Goal: Answer question/provide support: Share knowledge or assist other users

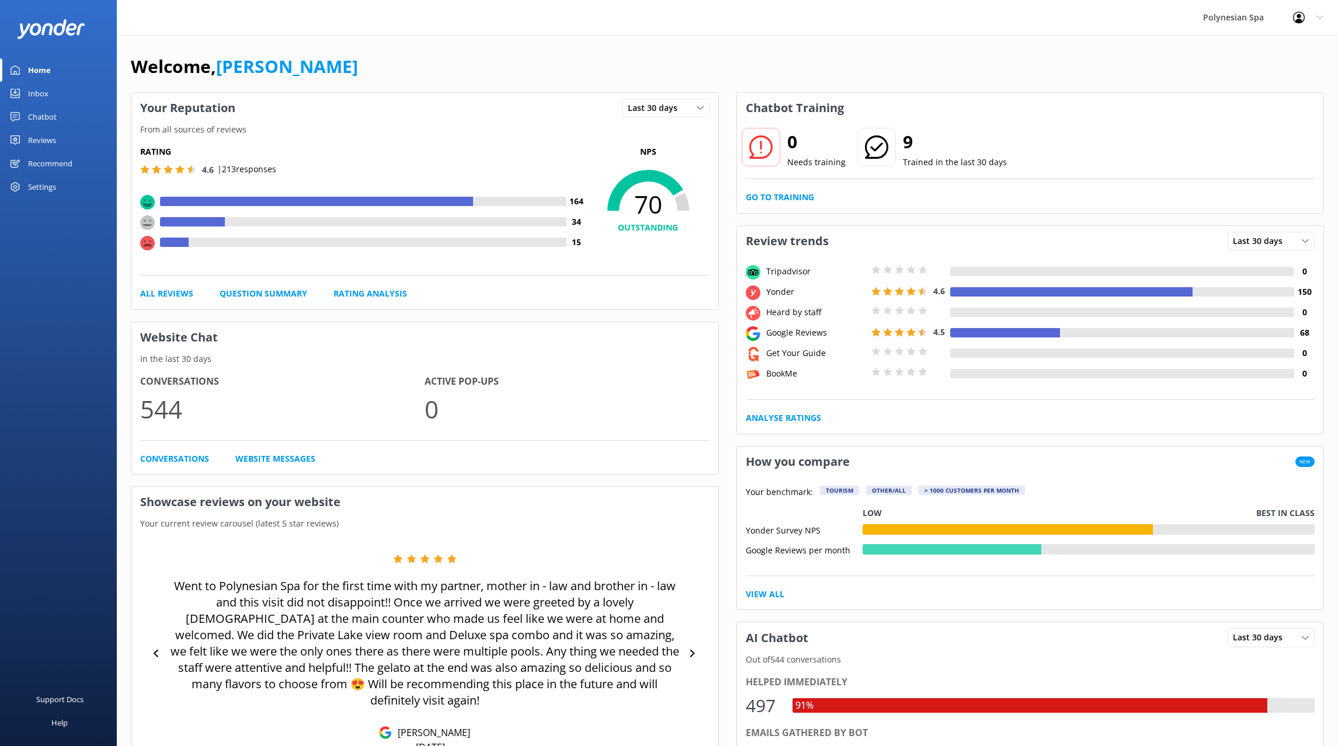
scroll to position [119, 0]
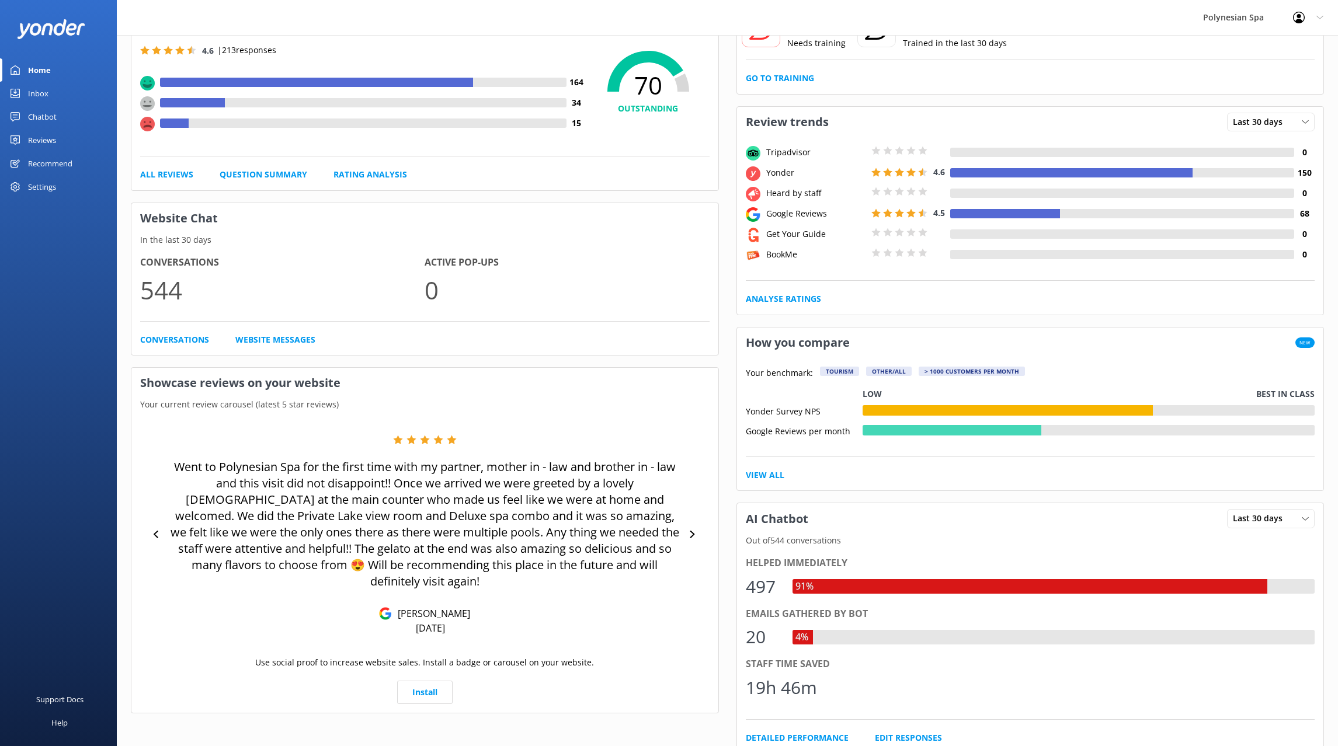
click at [36, 94] on div "Inbox" at bounding box center [38, 93] width 20 height 23
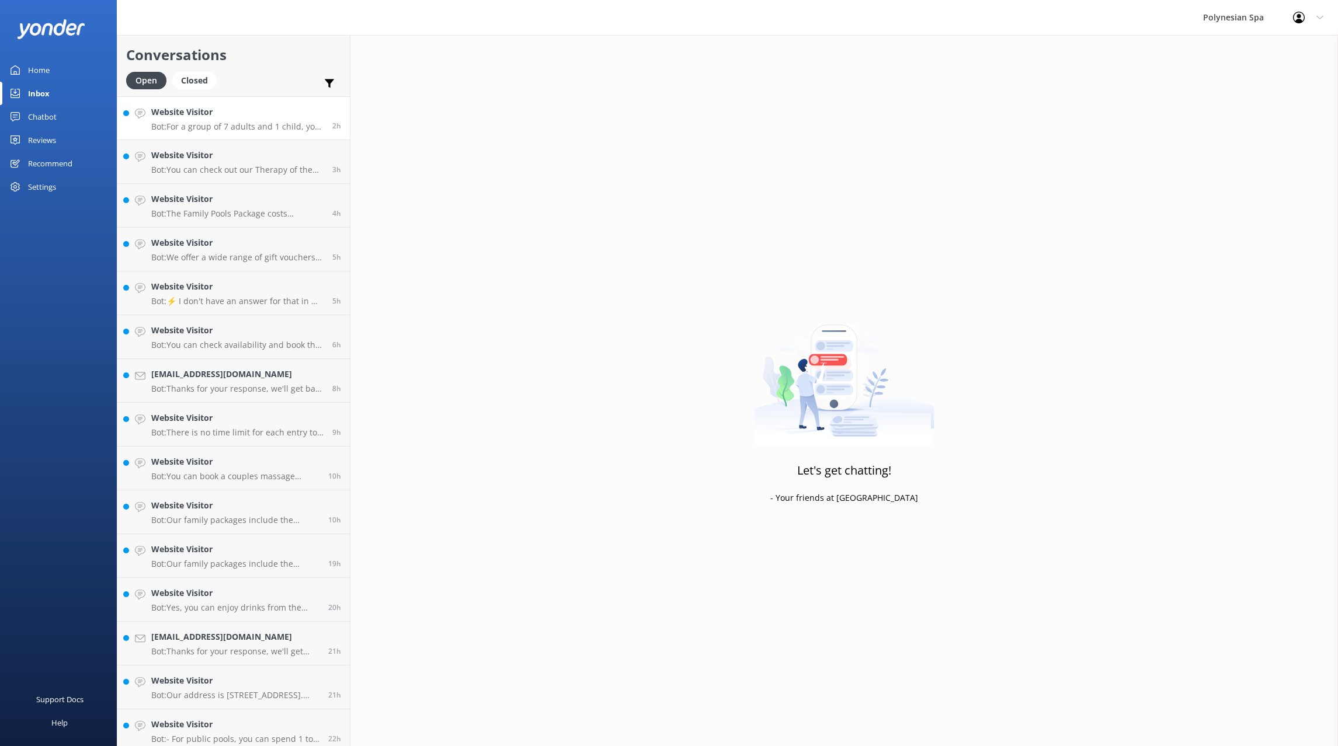
click at [238, 112] on h4 "Website Visitor" at bounding box center [237, 112] width 172 height 13
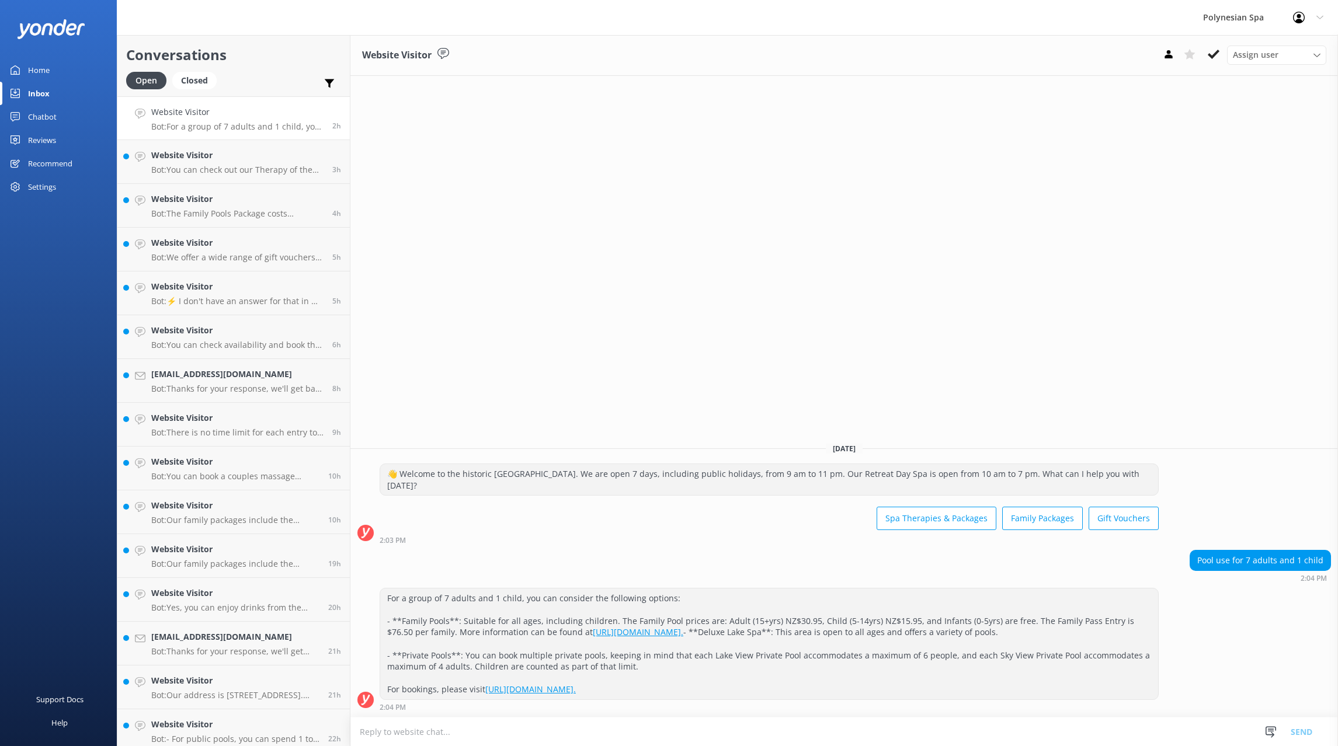
click at [51, 113] on div "Chatbot" at bounding box center [42, 116] width 29 height 23
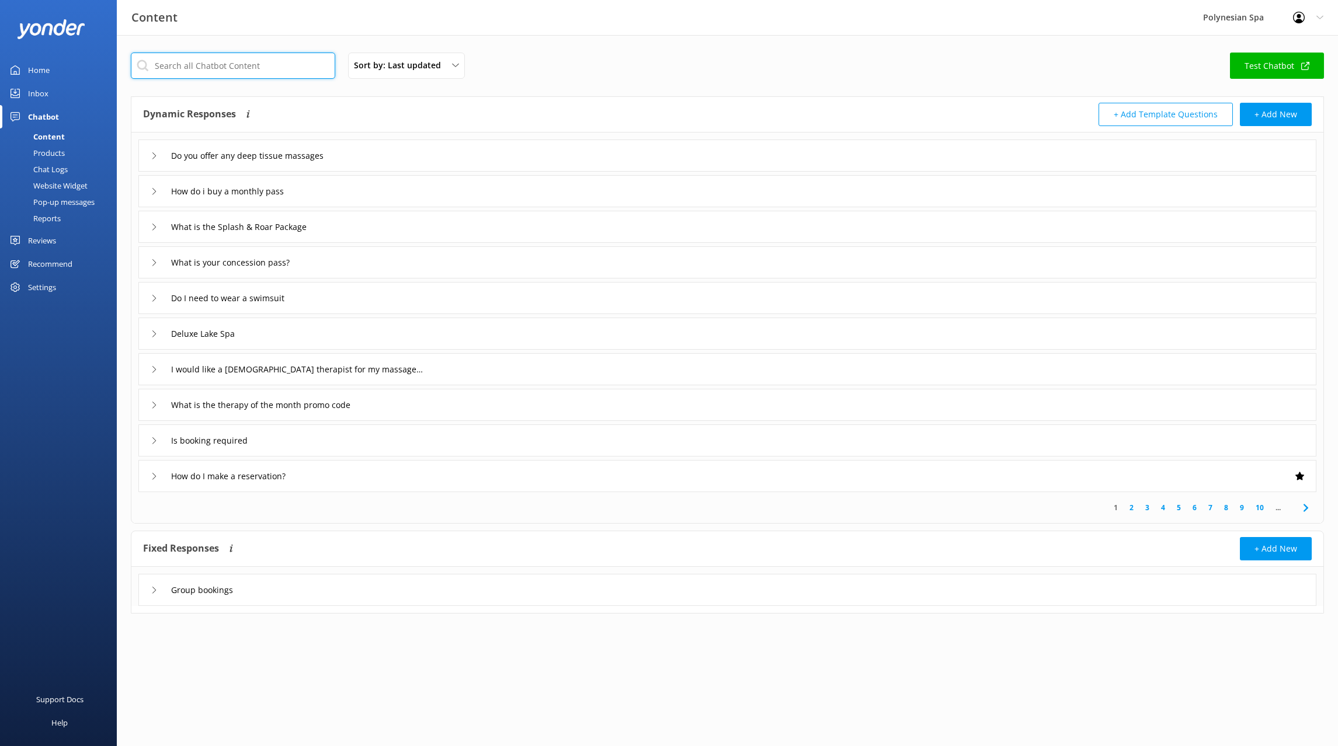
click at [296, 64] on input "text" at bounding box center [233, 66] width 204 height 26
type input "family"
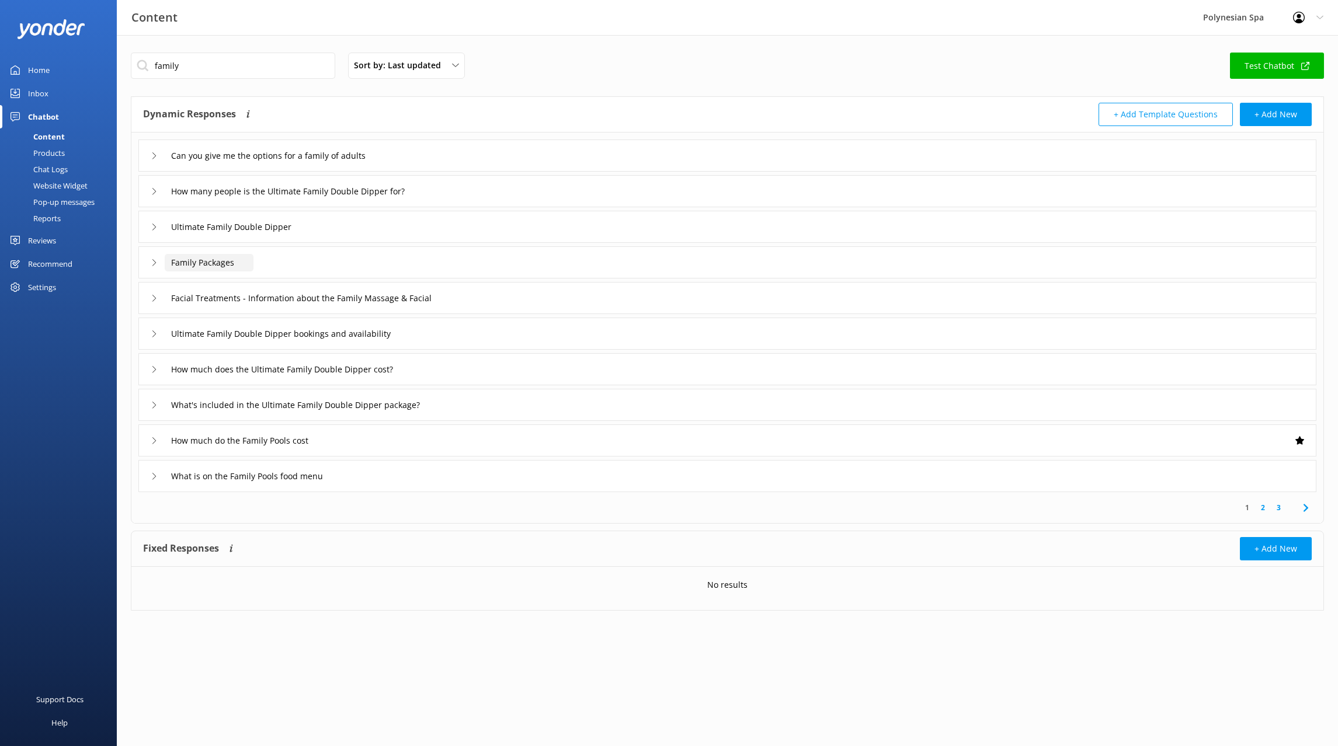
click at [182, 165] on input "Family Packages" at bounding box center [289, 156] width 248 height 18
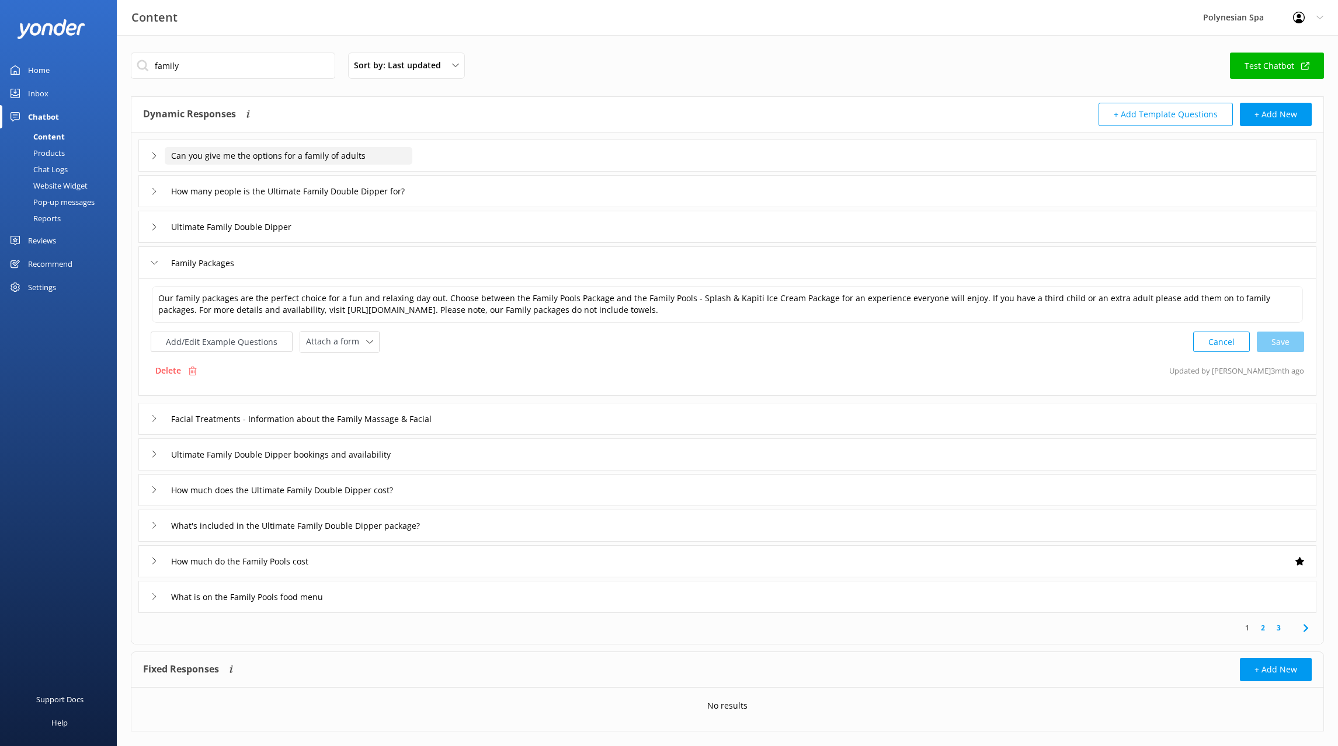
click at [215, 159] on input "Can you give me the options for a family of adults" at bounding box center [289, 156] width 248 height 18
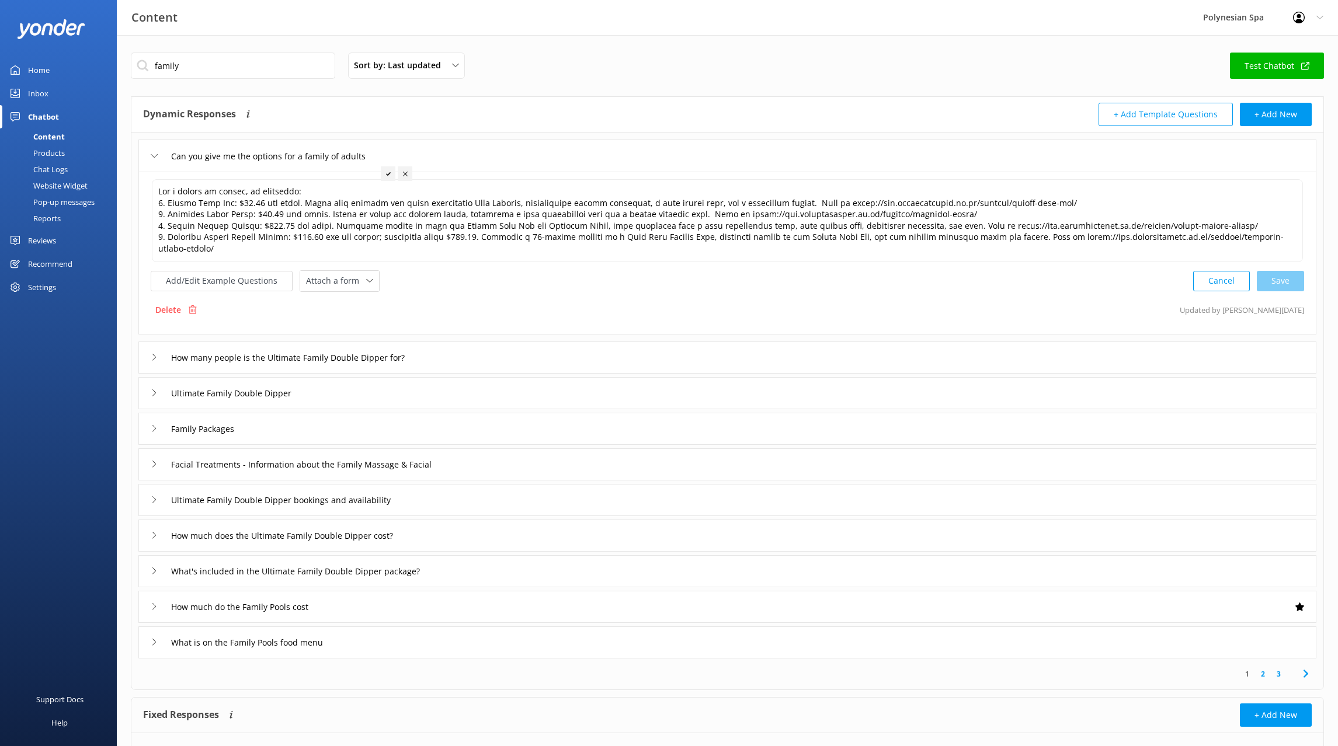
click at [263, 422] on div "Family Packages" at bounding box center [727, 429] width 1178 height 32
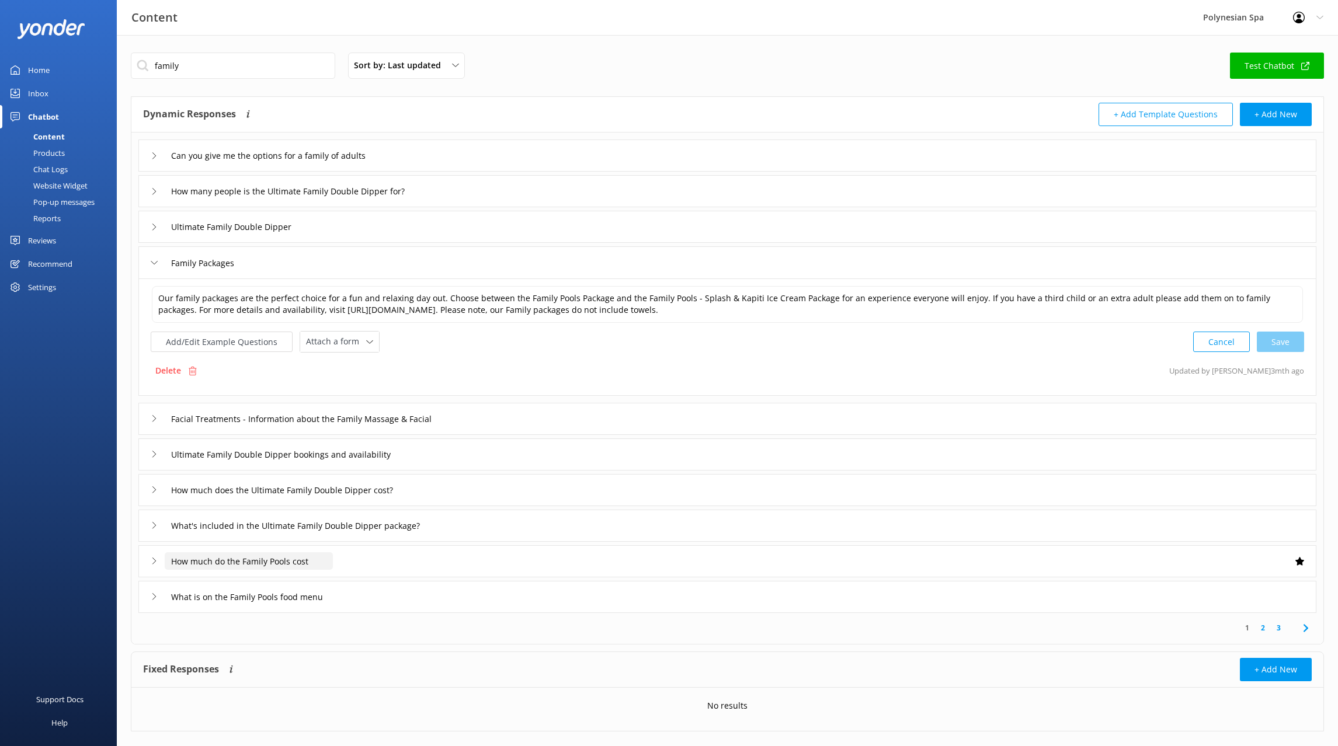
click at [289, 165] on input "How much do the Family Pools cost" at bounding box center [289, 156] width 248 height 18
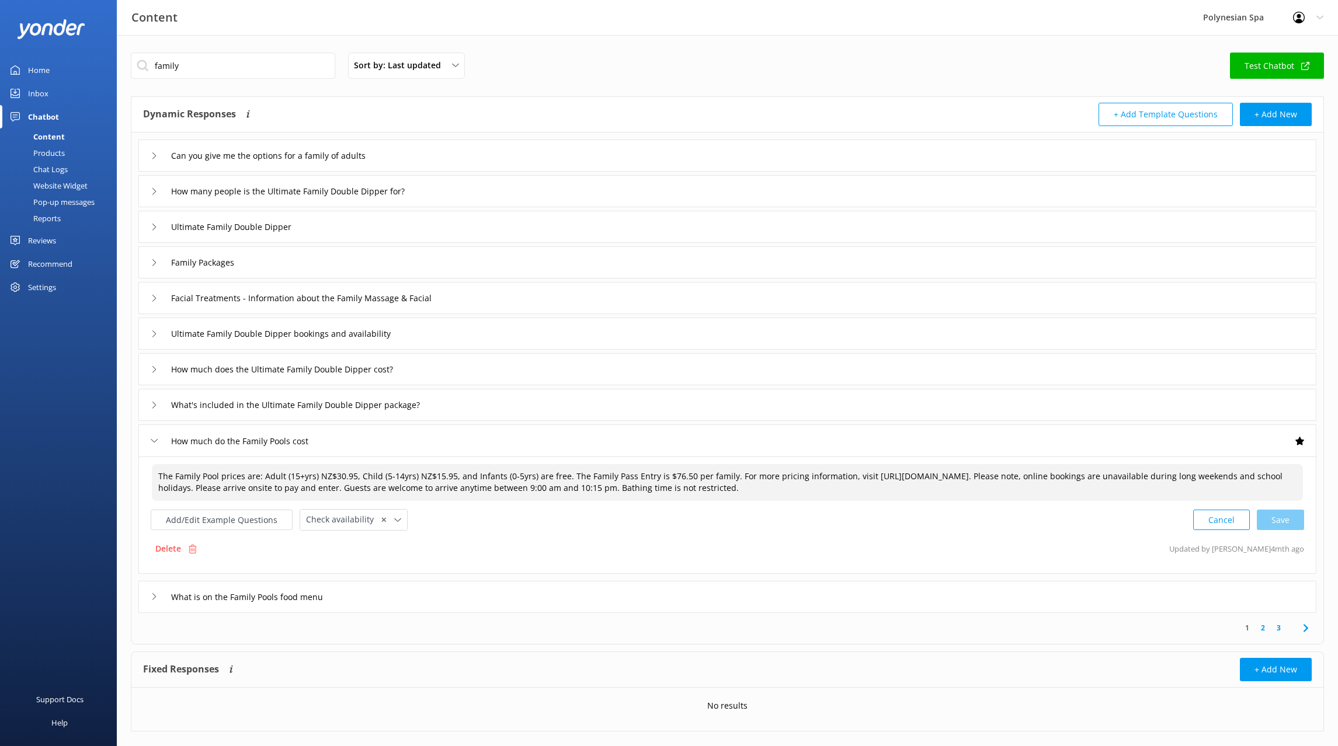
click at [434, 474] on textarea "The Family Pool prices are: Adult (15+yrs) NZ$30.95, Child (5-14yrs) NZ$15.95, …" at bounding box center [727, 482] width 1151 height 37
click at [1280, 514] on div "Cancel Loading.." at bounding box center [1248, 519] width 110 height 22
type textarea "The Family Pool prices are: Adult (15+yrs) NZ$30.95, Child (5-14yrs) NZ$14.50, …"
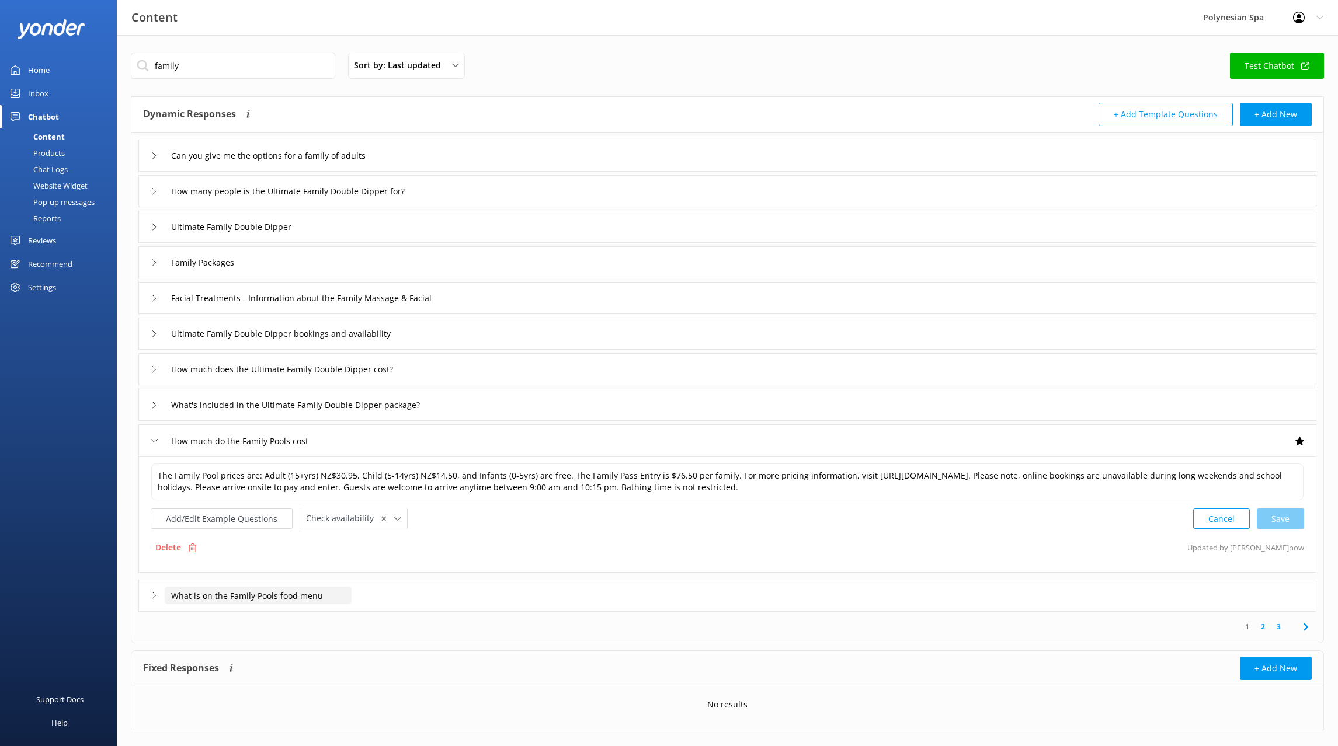
click at [277, 165] on input "What is on the Family Pools food menu" at bounding box center [289, 156] width 248 height 18
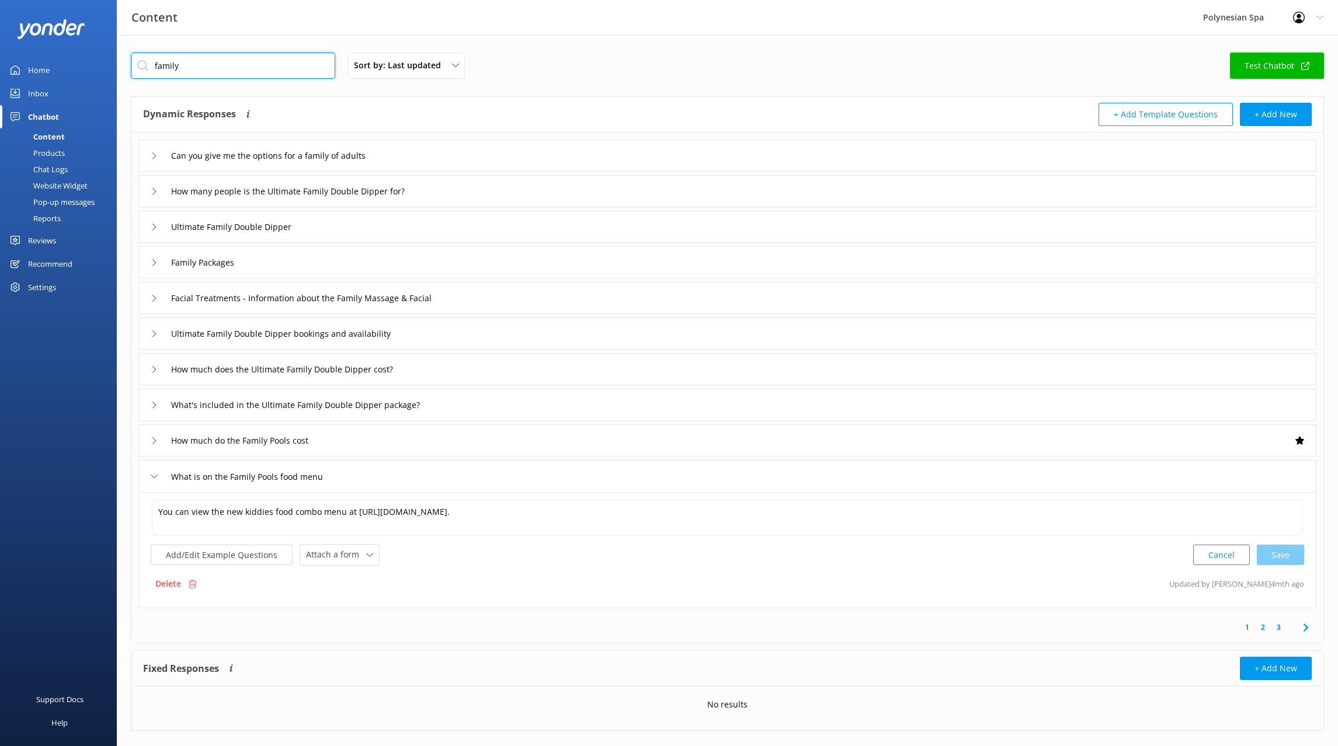
click at [252, 61] on input "family" at bounding box center [233, 66] width 204 height 26
type input "family pool"
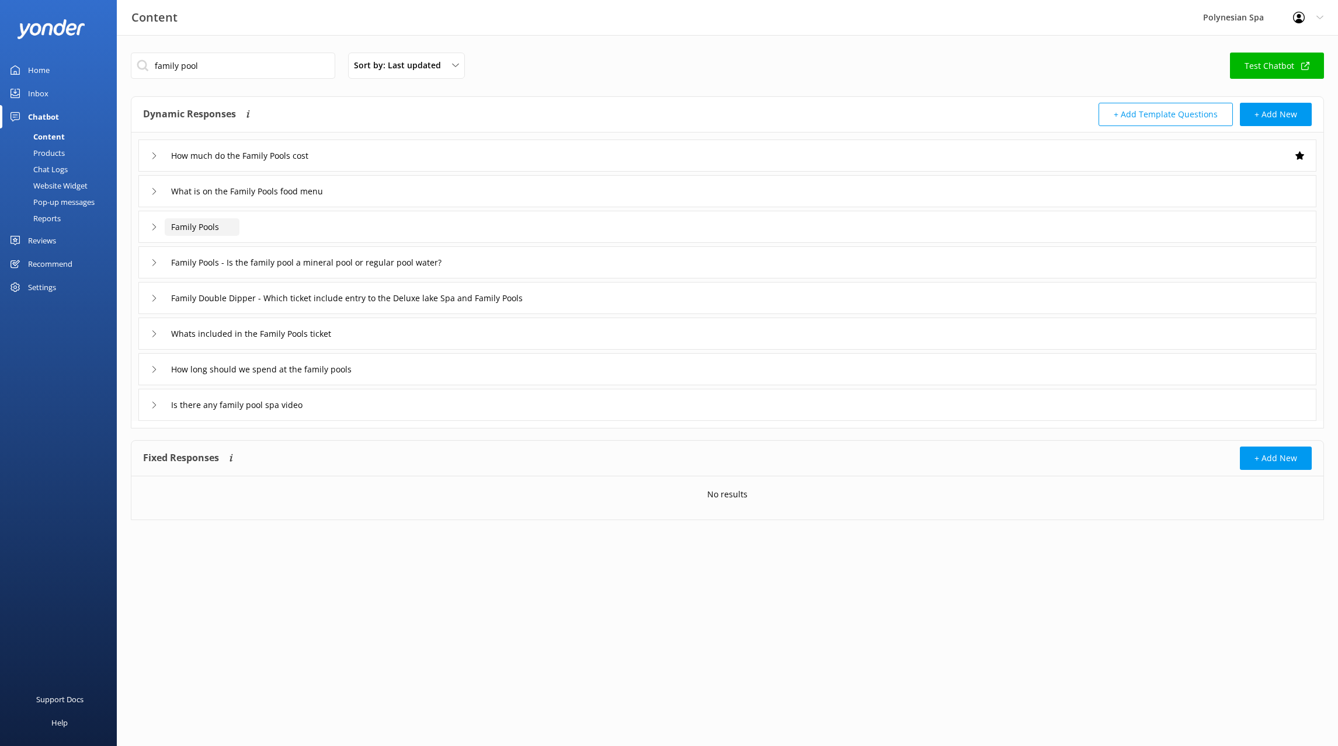
click at [182, 165] on input "Family Pools" at bounding box center [249, 156] width 168 height 18
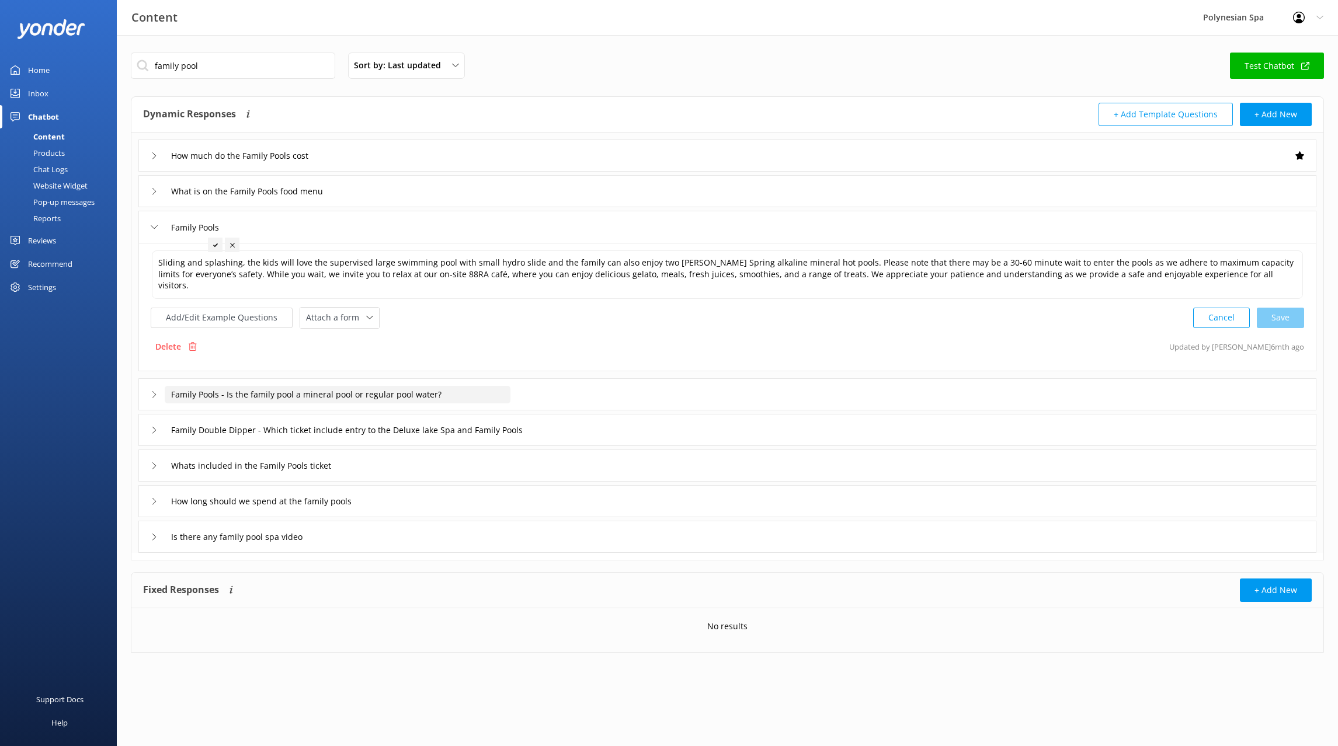
click at [333, 165] on input "Family Pools - Is the family pool a mineral pool or regular pool water?" at bounding box center [249, 156] width 168 height 18
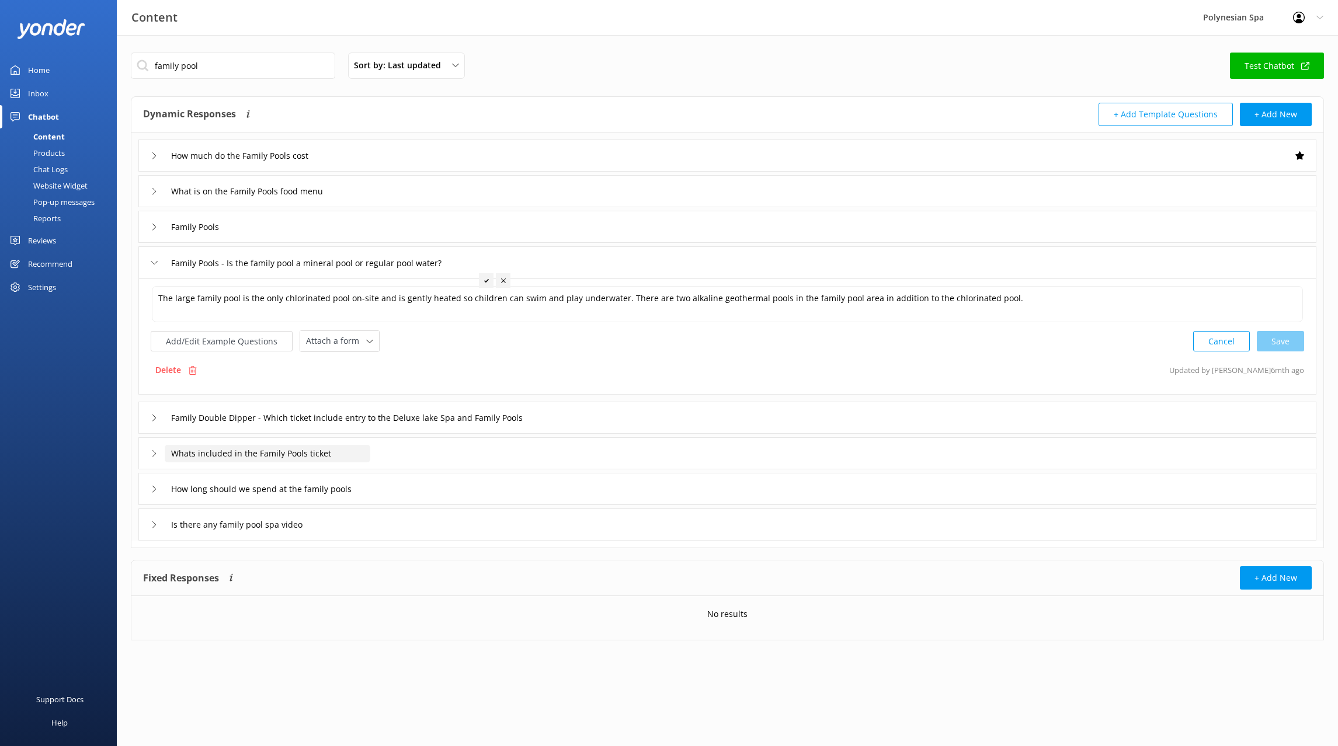
click at [332, 165] on input "Whats included in the Family Pools ticket" at bounding box center [249, 156] width 168 height 18
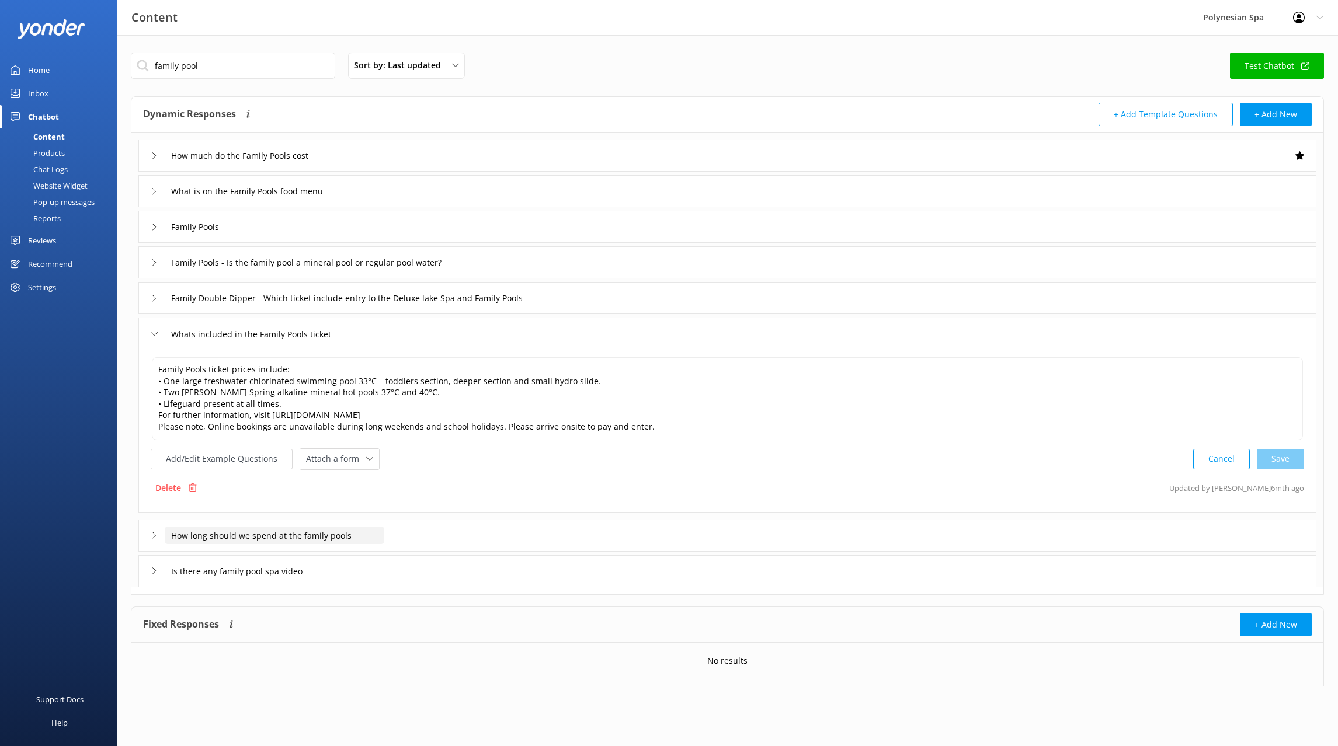
click at [283, 165] on input "How long should we spend at the family pools" at bounding box center [249, 156] width 168 height 18
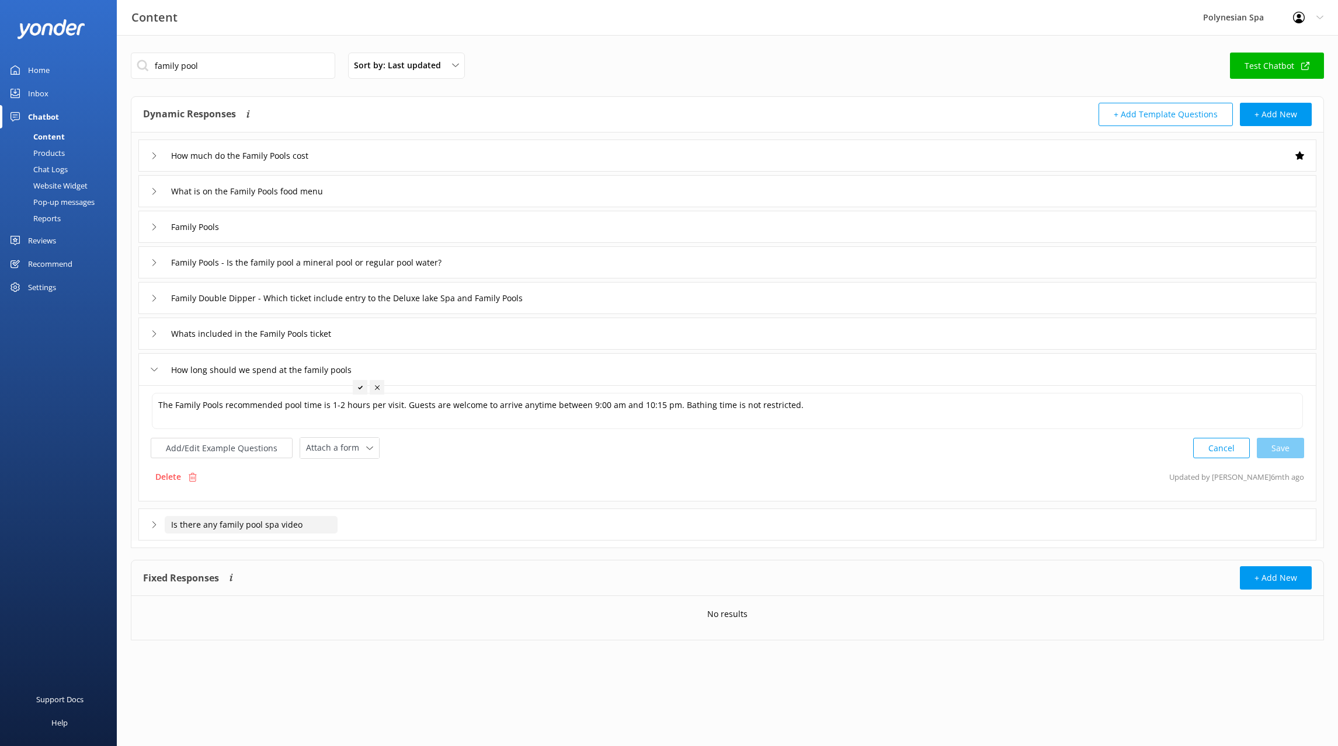
click at [276, 165] on input "Is there any family pool spa video" at bounding box center [249, 156] width 168 height 18
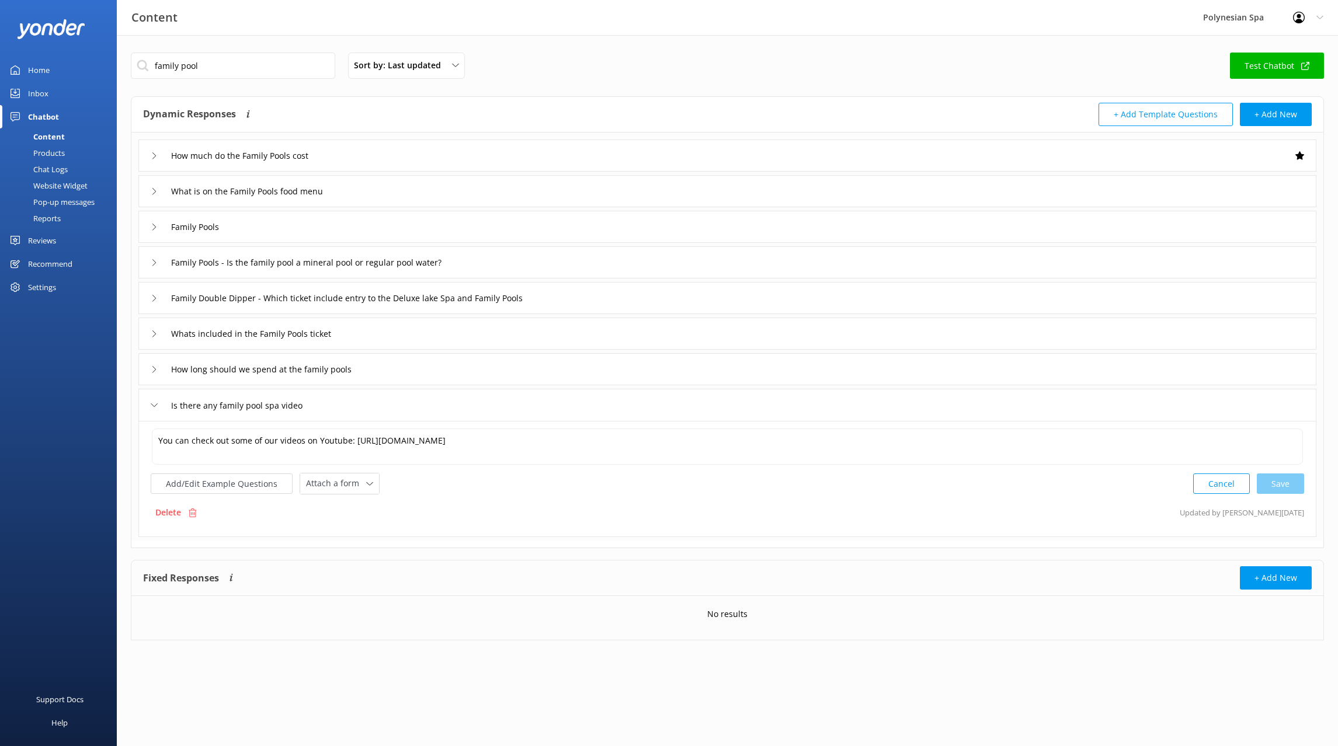
click at [41, 71] on div "Home" at bounding box center [39, 69] width 22 height 23
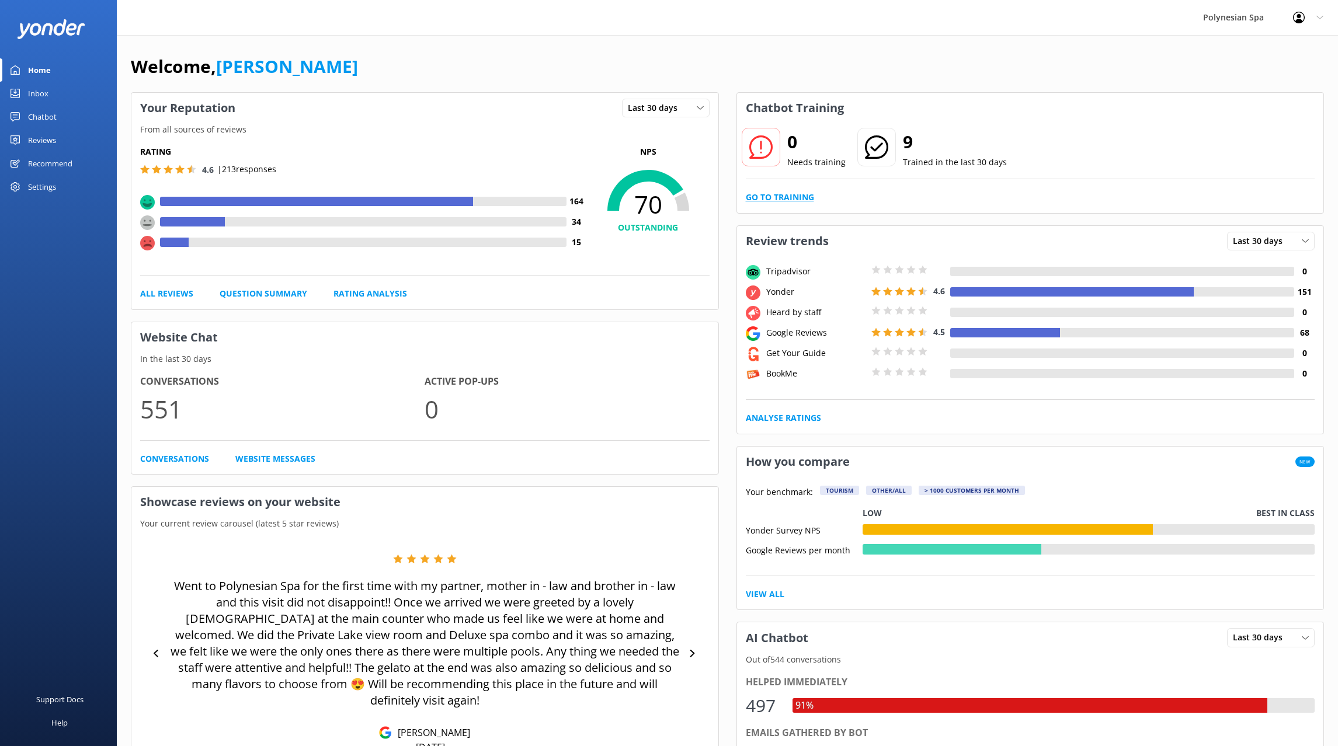
click at [785, 195] on link "Go to Training" at bounding box center [780, 197] width 68 height 13
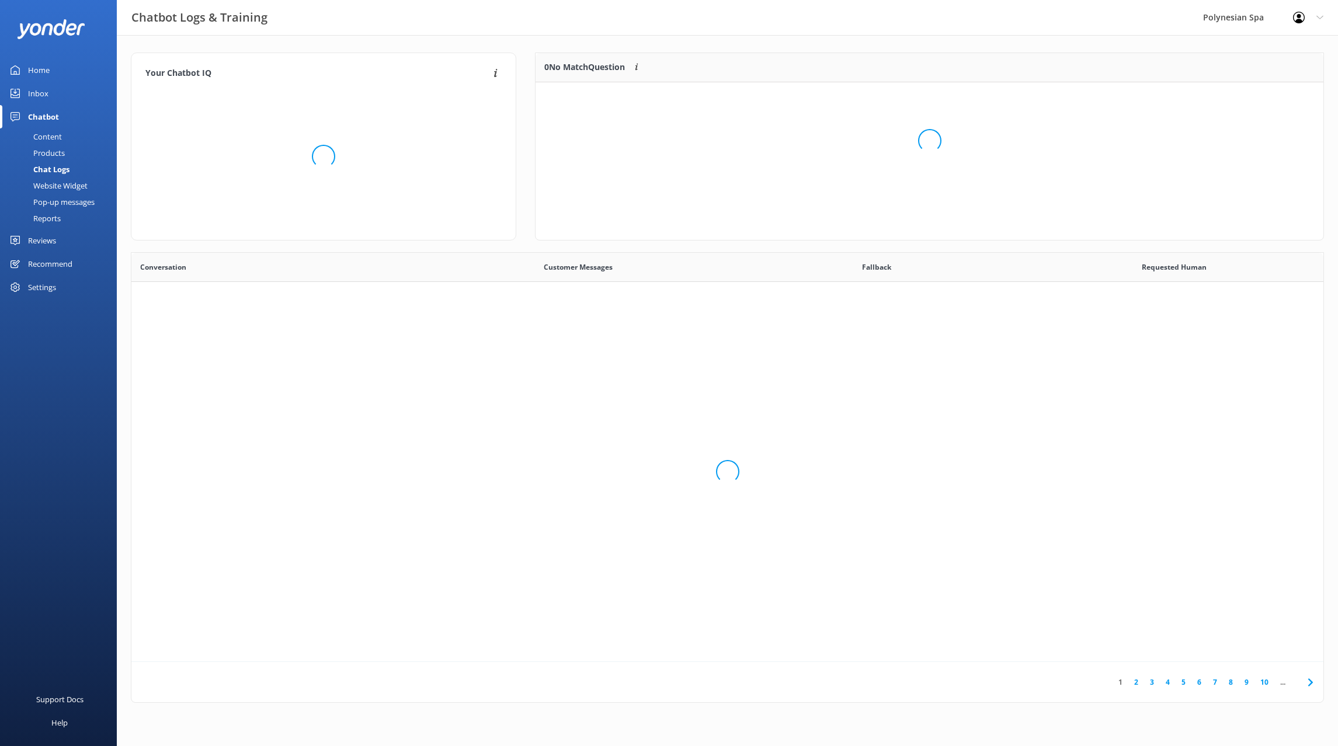
scroll to position [409, 1192]
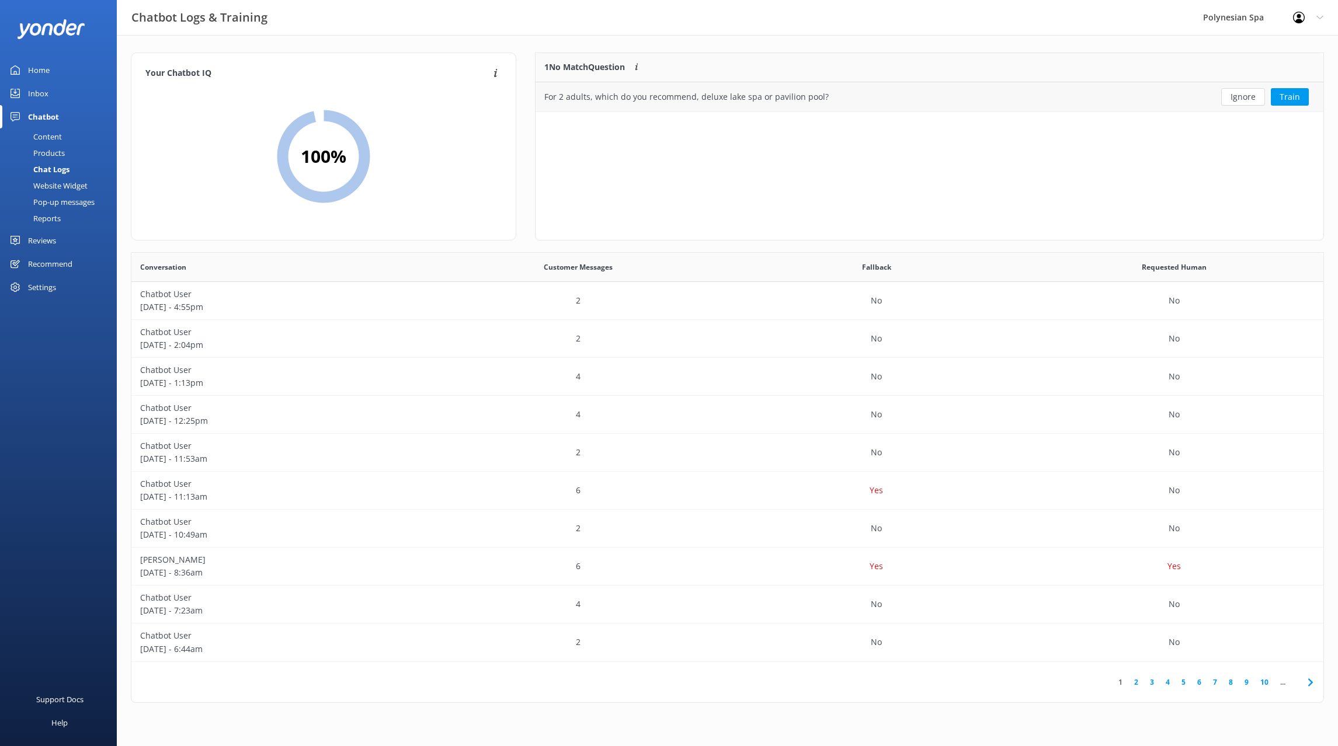
click at [774, 104] on div "For 2 adults, which do you recommend, deluxe lake spa or pavilion pool?" at bounding box center [849, 96] width 628 height 29
click at [1291, 96] on button "Train" at bounding box center [1289, 97] width 38 height 18
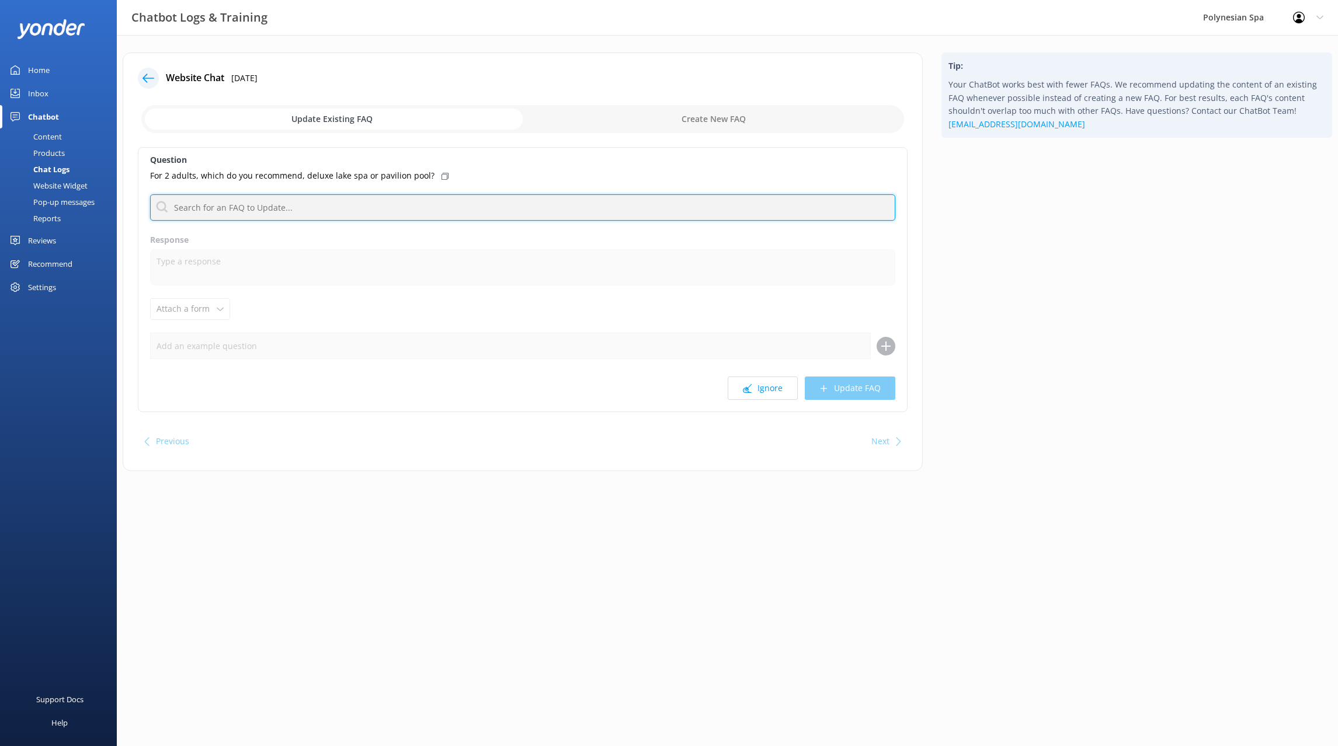
click at [270, 208] on input "text" at bounding box center [522, 207] width 745 height 26
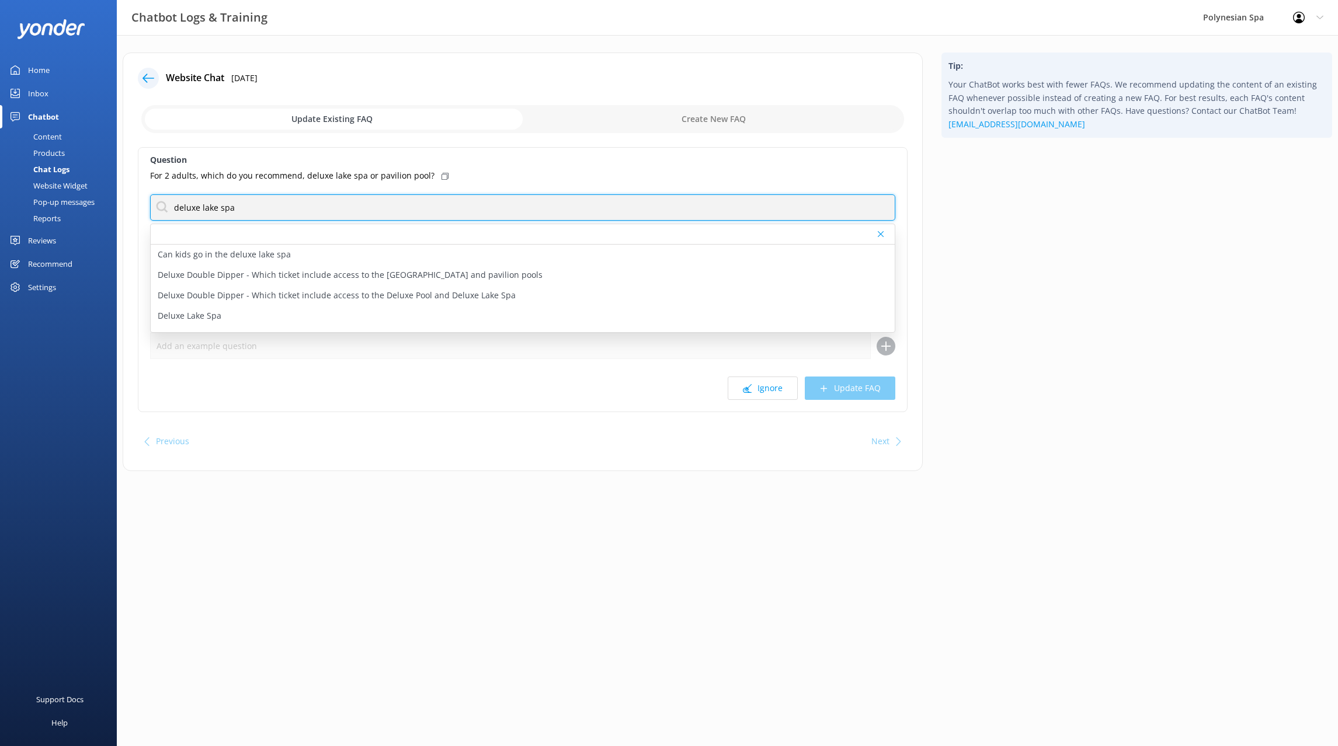
type input "deluxe lake spa"
click at [438, 172] on div "For 2 adults, which do you recommend, deluxe lake spa or pavilion pool?" at bounding box center [522, 175] width 745 height 13
click at [246, 233] on div at bounding box center [523, 234] width 744 height 20
click at [241, 175] on p "For 2 adults, which do you recommend, deluxe lake spa or pavilion pool?" at bounding box center [292, 175] width 284 height 13
drag, startPoint x: 260, startPoint y: 211, endPoint x: -1, endPoint y: 174, distance: 263.0
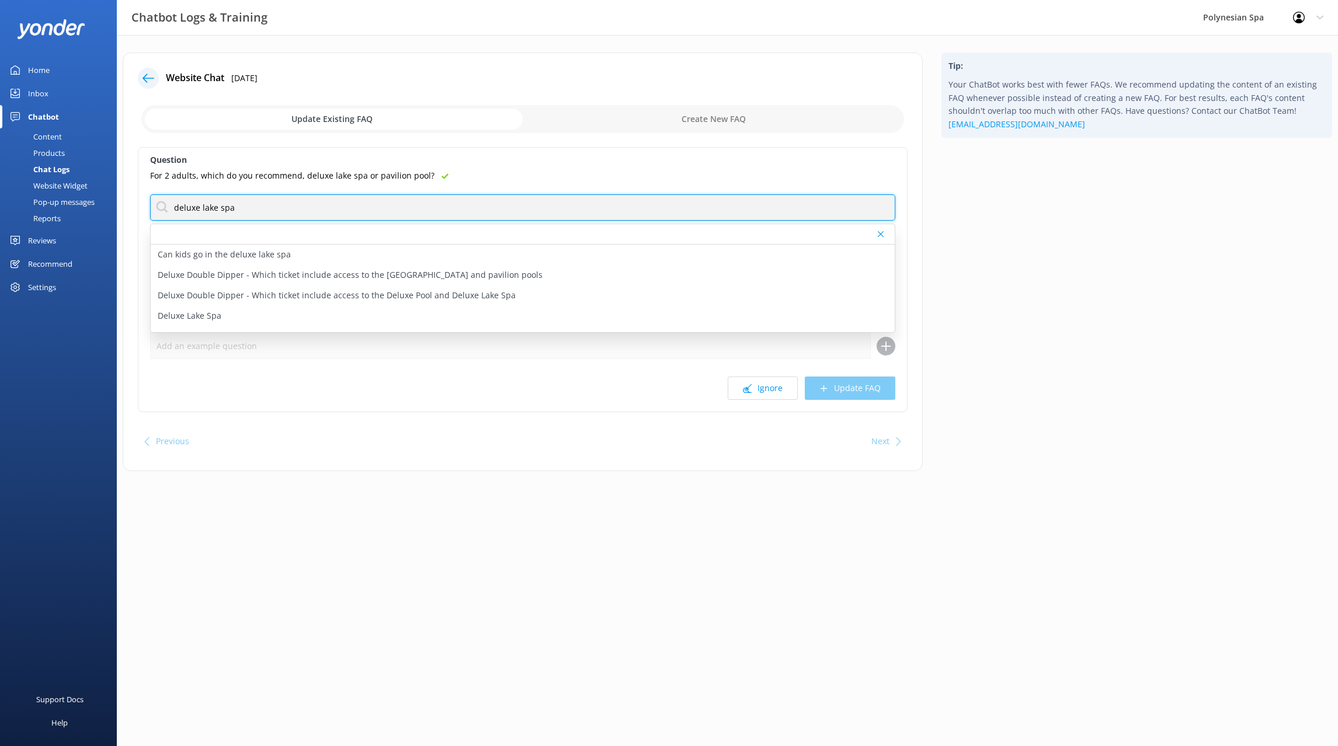
click at [150, 194] on input "deluxe lake spa" at bounding box center [522, 207] width 745 height 26
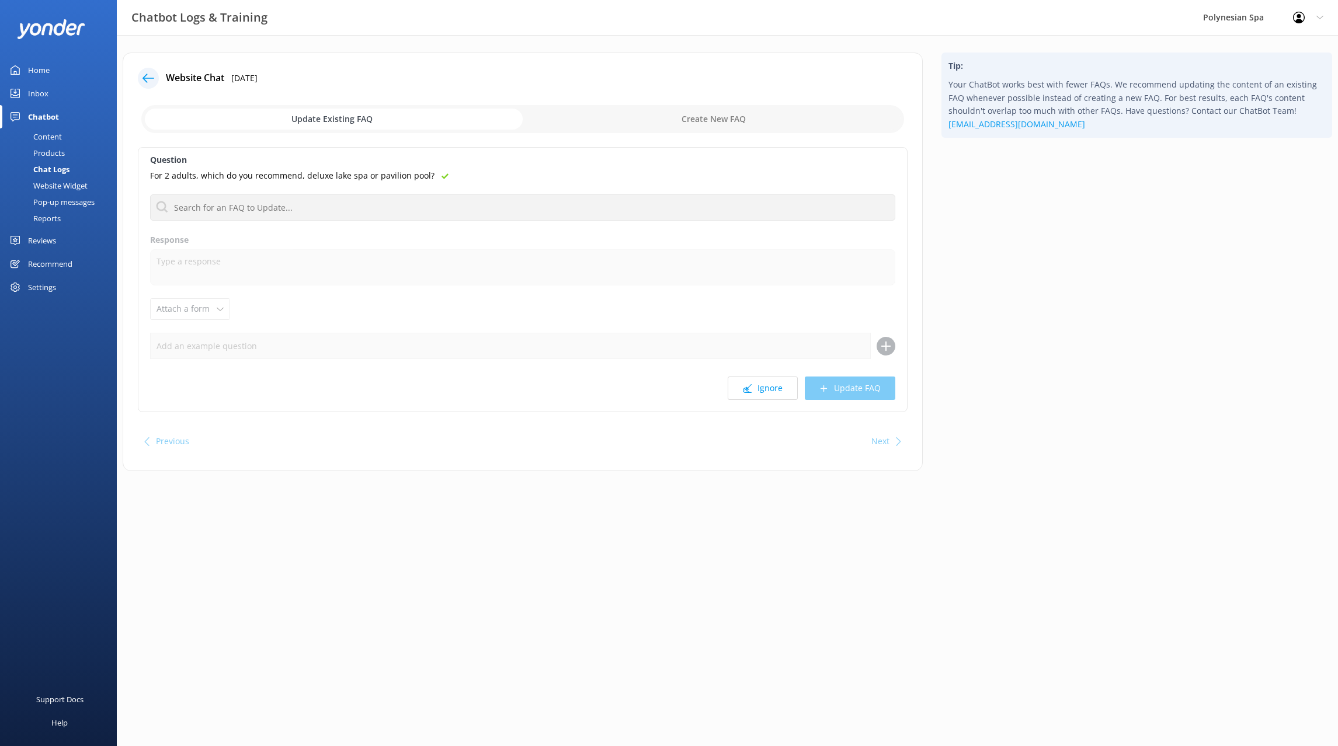
click at [649, 122] on input "checkbox" at bounding box center [522, 119] width 763 height 28
checkbox input "true"
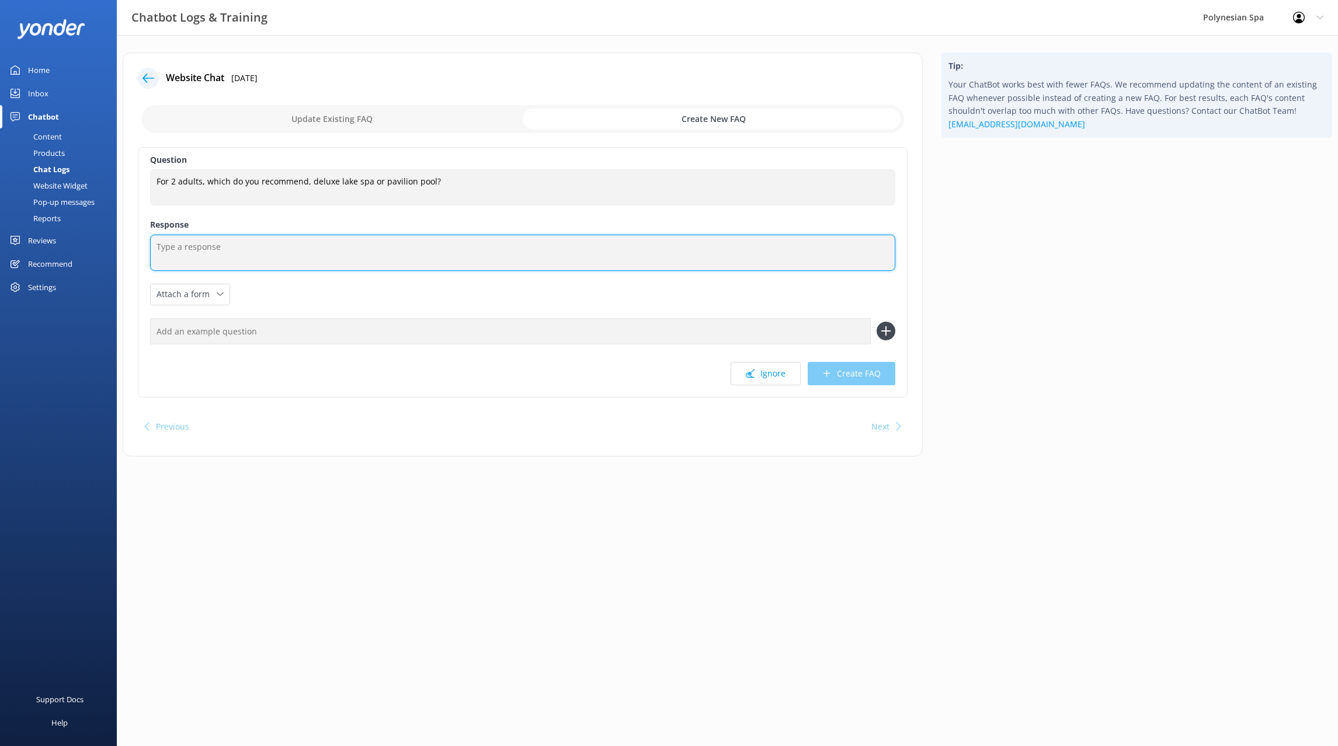
click at [205, 251] on textarea at bounding box center [522, 253] width 745 height 36
paste textarea "For 2 adults, which do you recommend, deluxe lake spa or pavilion pool?"
click at [260, 243] on textarea "For 2 adults, which do you recommend, deluxe lake spa or pavilion pool?" at bounding box center [522, 253] width 745 height 36
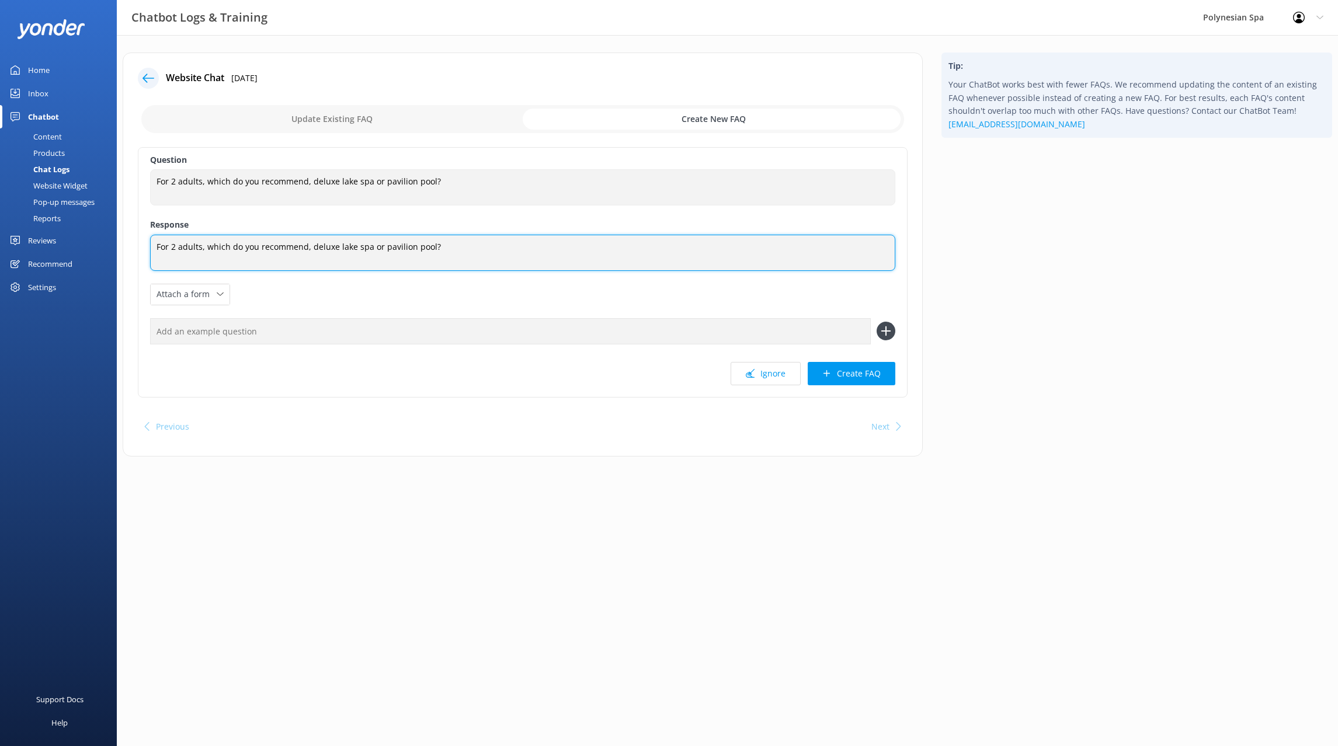
paste textarea "two adults, Pavilion Pools is usually the better choice. It is for ages [DEMOGR…"
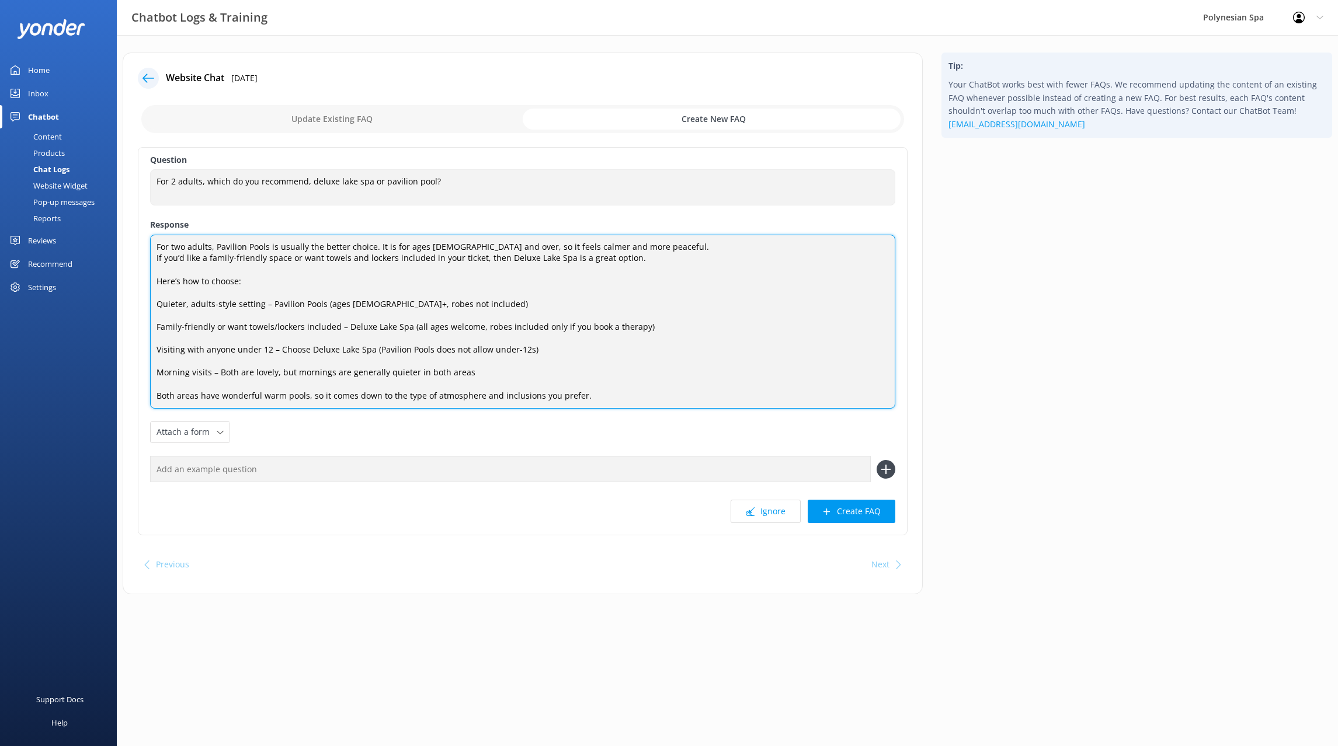
click at [651, 248] on textarea "For two adults, Pavilion Pools is usually the better choice. It is for ages [DE…" at bounding box center [522, 322] width 745 height 174
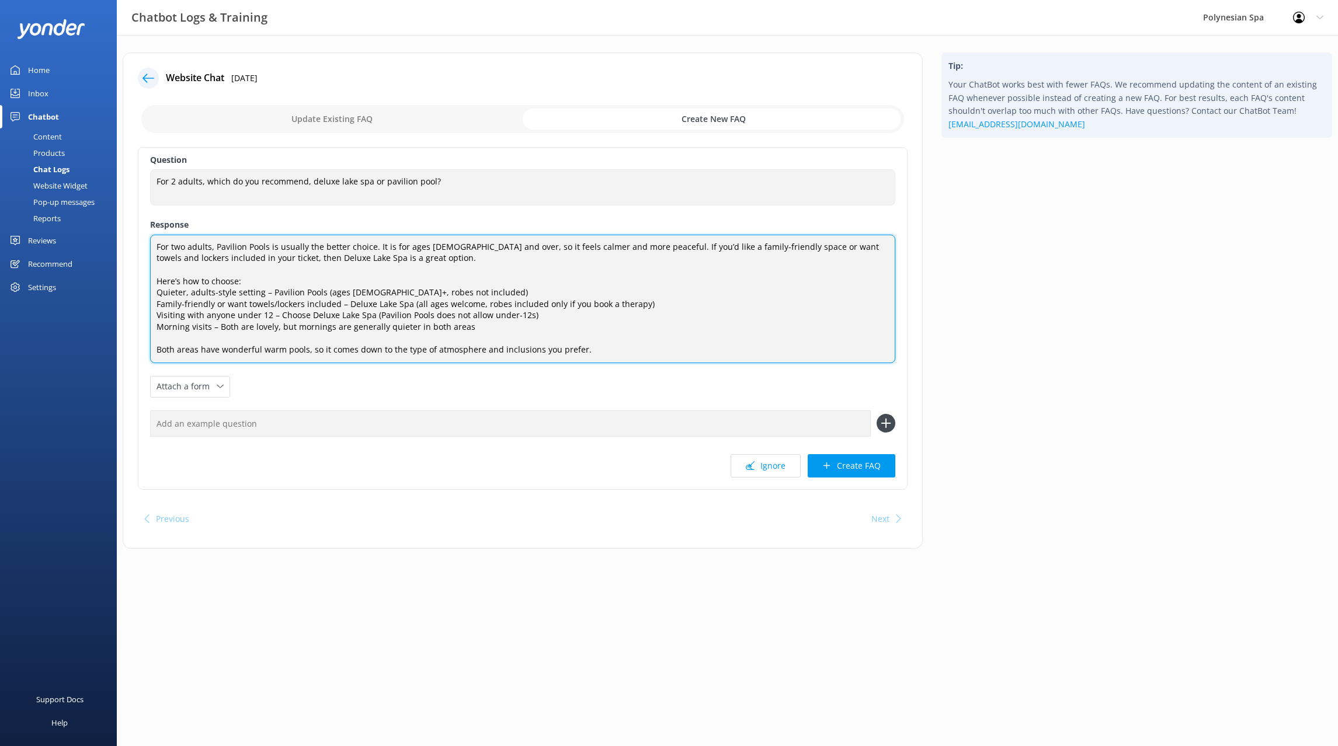
click at [263, 280] on textarea "For two adults, Pavilion Pools is usually the better choice. It is for ages [DE…" at bounding box center [522, 299] width 745 height 128
click at [156, 293] on textarea "For two adults, Pavilion Pools is usually the better choice. It is for ages [DE…" at bounding box center [522, 299] width 745 height 128
click at [502, 326] on textarea "For two adults, Pavilion Pools is usually the better choice. It is for ages [DE…" at bounding box center [522, 299] width 745 height 128
click at [549, 319] on textarea "For two adults, Pavilion Pools is usually the better choice. It is for ages [DE…" at bounding box center [522, 299] width 745 height 128
click at [158, 312] on textarea "For two adults, Pavilion Pools is usually the better choice. It is for ages [DE…" at bounding box center [522, 299] width 745 height 128
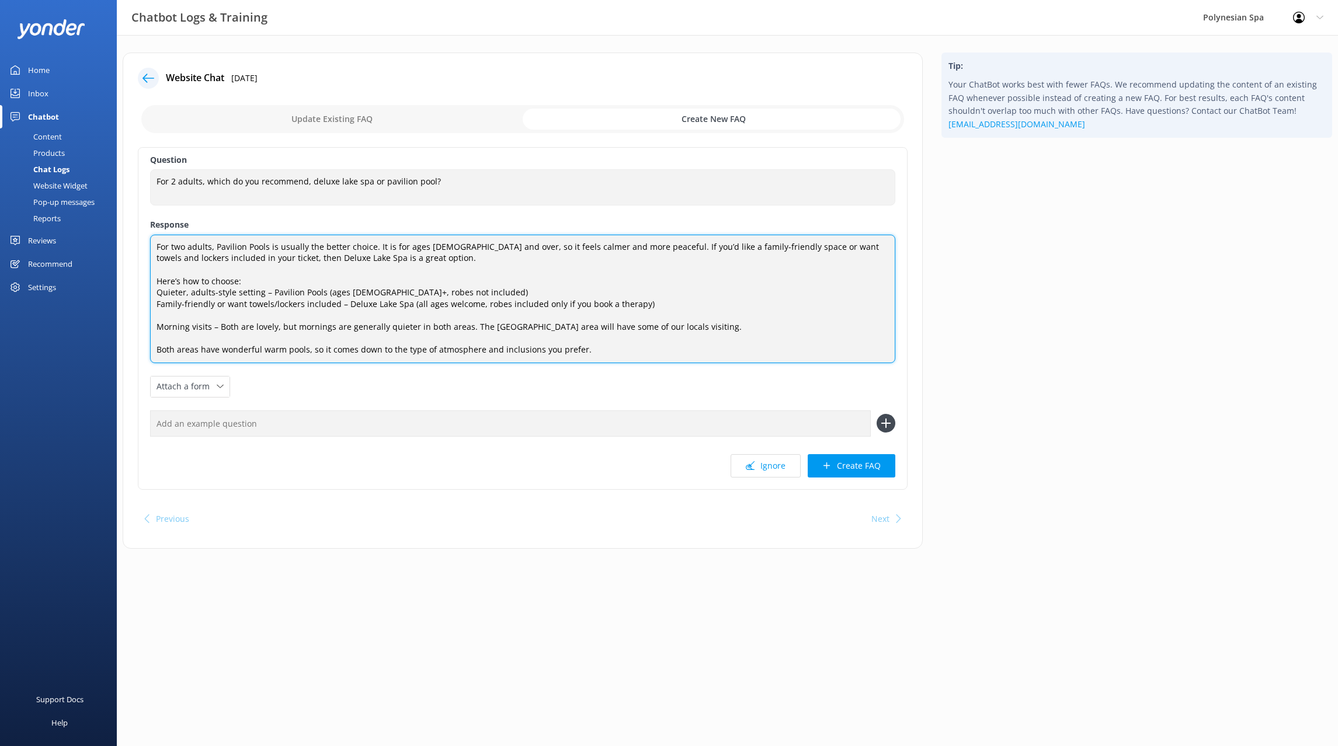
click at [156, 304] on textarea "For two adults, Pavilion Pools is usually the better choice. It is for ages [DE…" at bounding box center [522, 299] width 745 height 128
paste textarea "Visiting with anyone under 12 – Choose Deluxe Lake Spa (Pavilion Pools does not…"
click at [529, 302] on textarea "For two adults, Pavilion Pools is usually the better choice. It is for ages [DE…" at bounding box center [522, 299] width 745 height 128
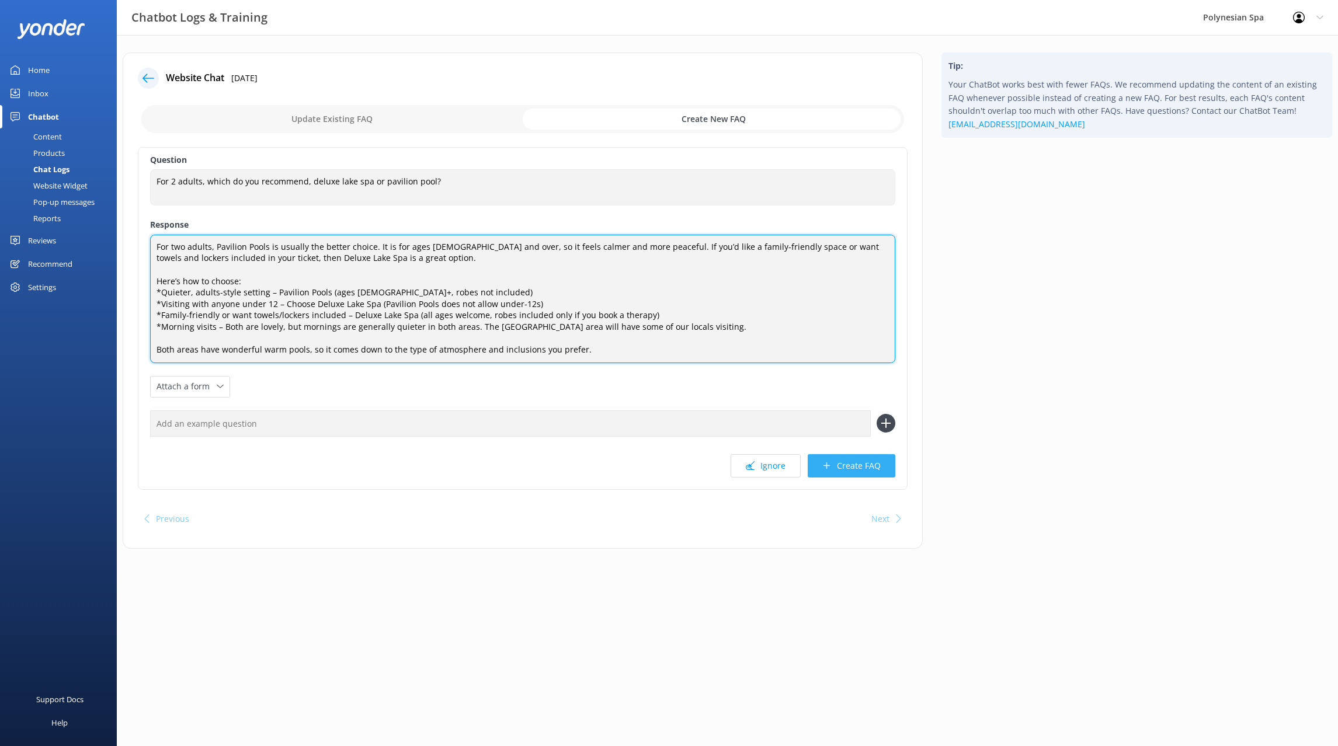
type textarea "For two adults, Pavilion Pools is usually the better choice. It is for ages [DE…"
click at [847, 465] on button "Create FAQ" at bounding box center [851, 465] width 88 height 23
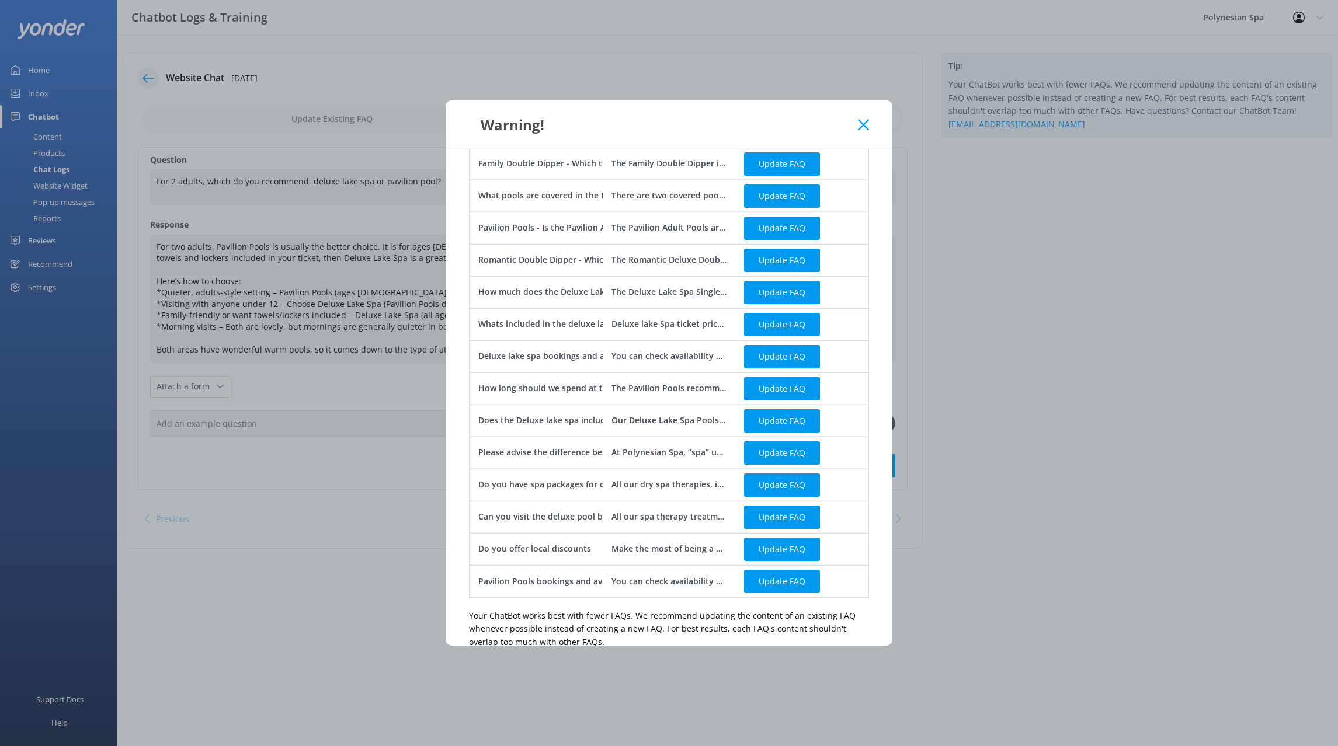
scroll to position [364, 0]
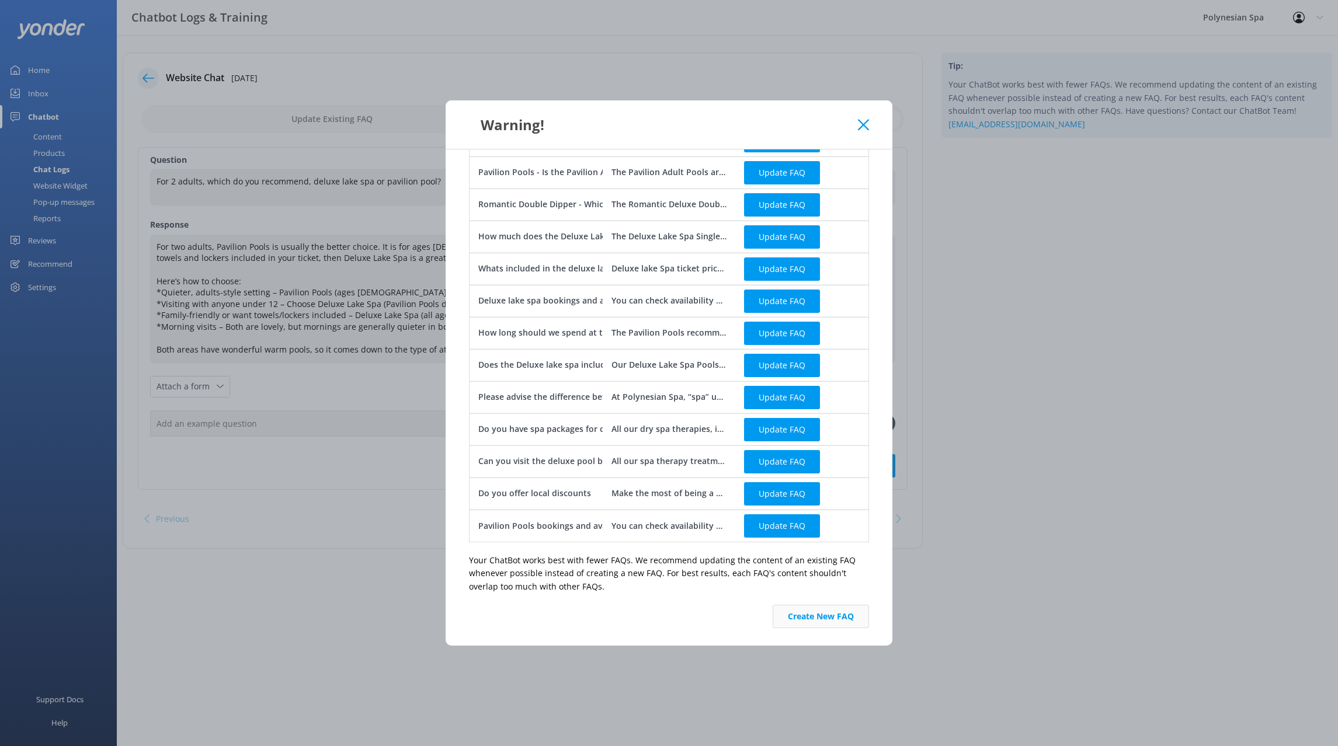
click at [824, 615] on button "Create New FAQ" at bounding box center [820, 616] width 96 height 23
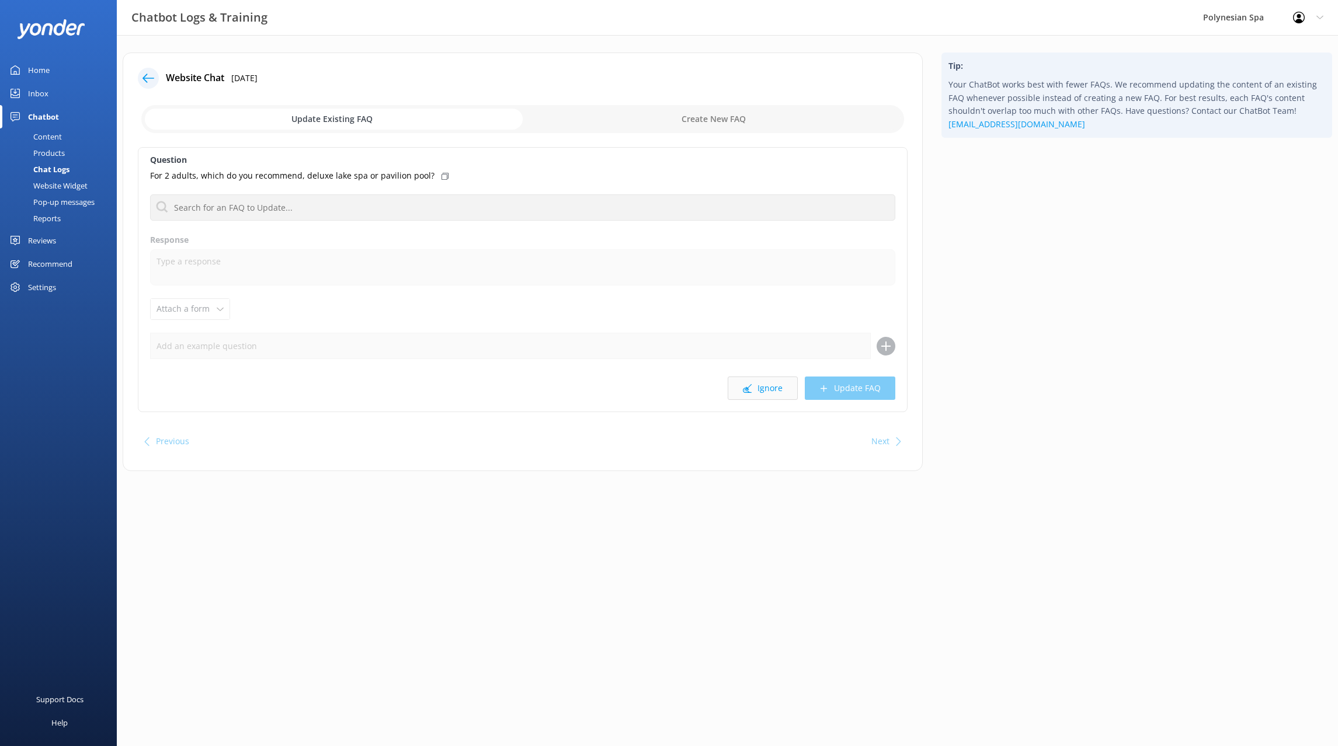
click at [771, 386] on button "Ignore" at bounding box center [762, 388] width 70 height 23
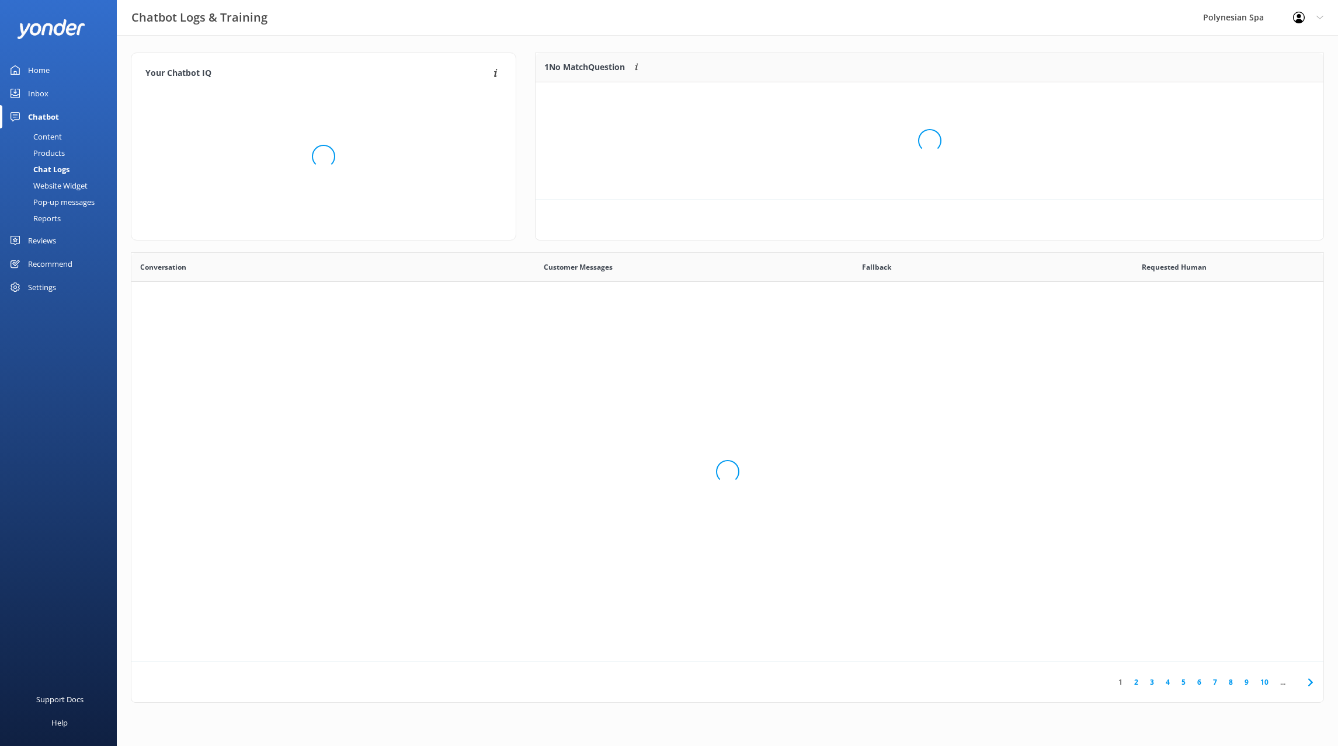
scroll to position [409, 1192]
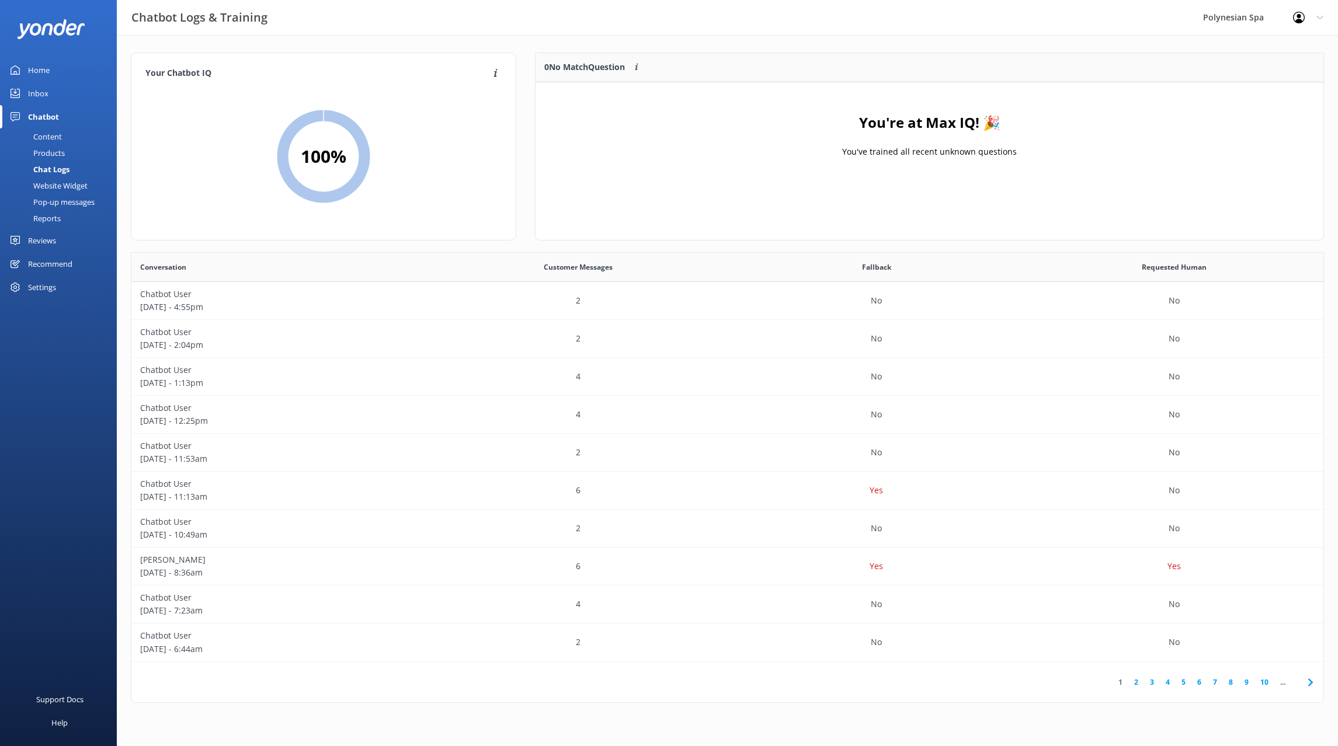
click at [1330, 93] on div "0 No Match Question Customers sometimes ask questions that don't fully match an…" at bounding box center [928, 153] width 807 height 200
click at [34, 64] on div "Home" at bounding box center [39, 69] width 22 height 23
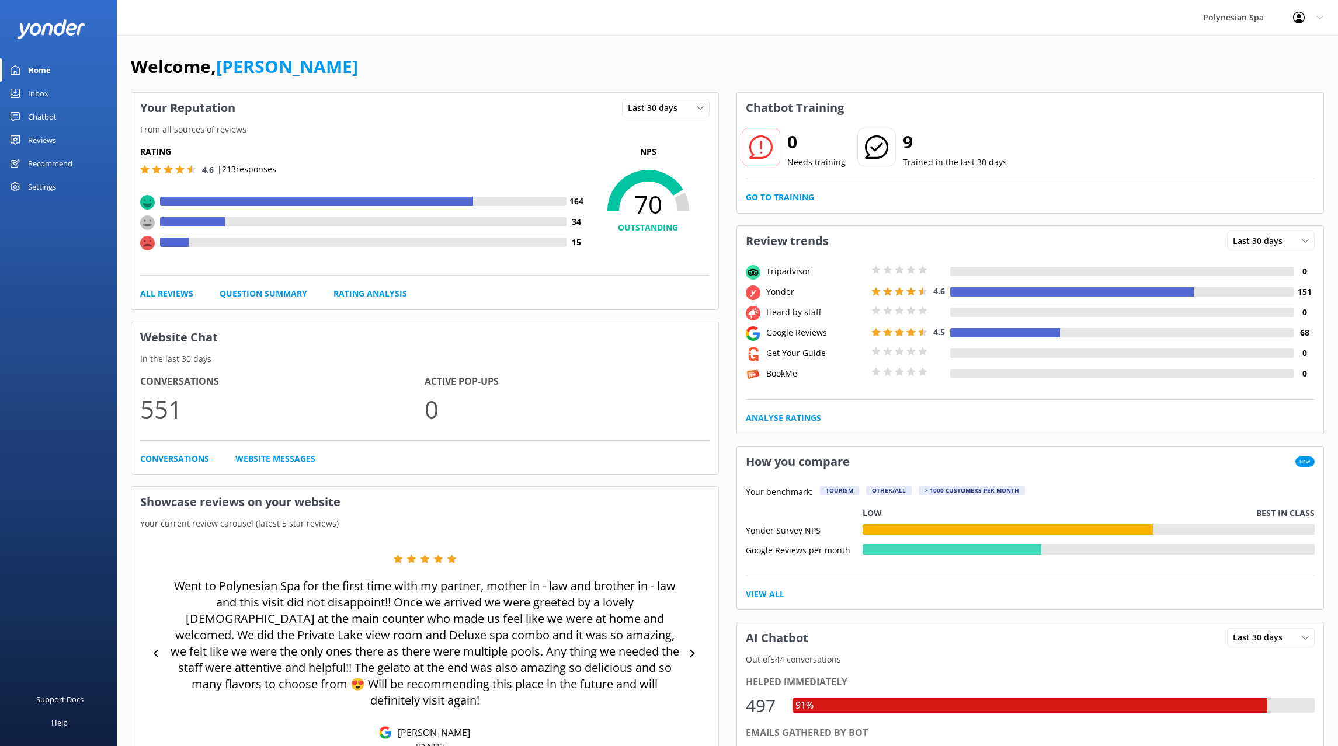
click at [732, 148] on div "Your Reputation Last 30 days Last 7 days Last 30 days From all sources of revie…" at bounding box center [727, 678] width 1193 height 1172
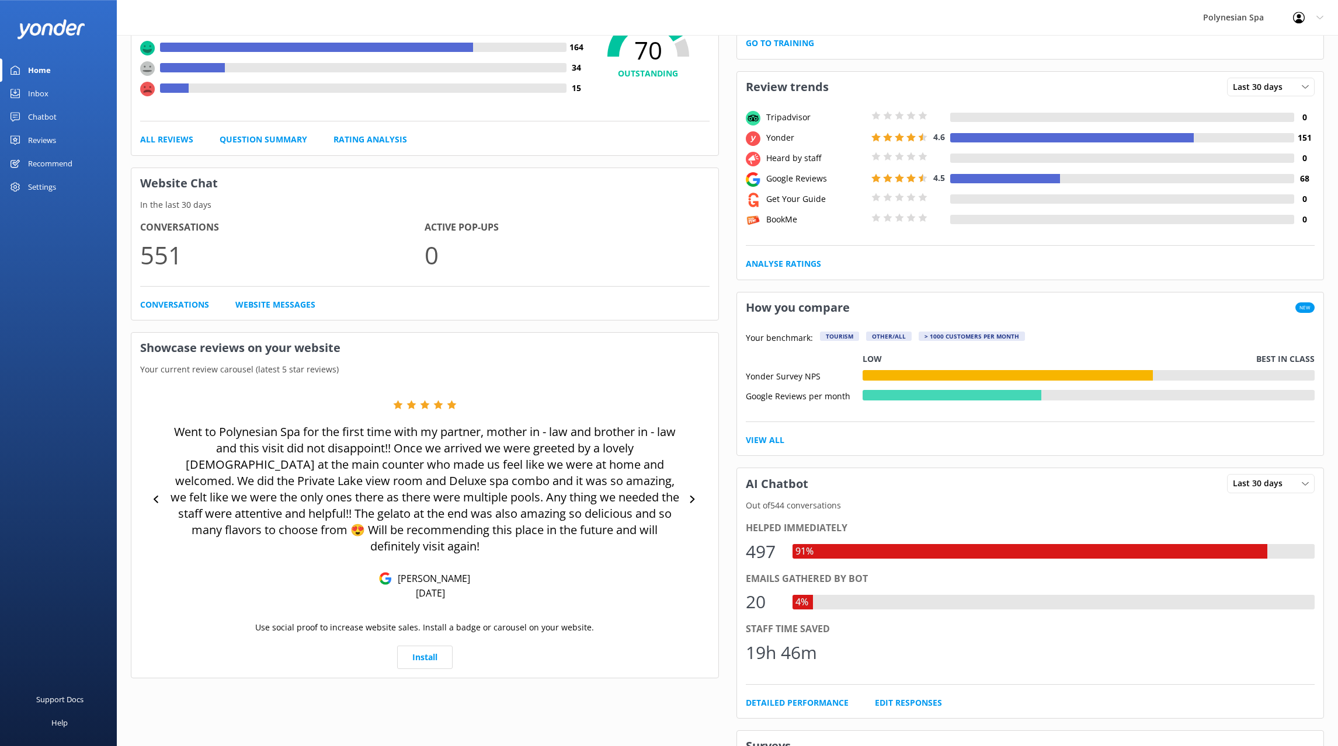
scroll to position [60, 0]
